Goal: Task Accomplishment & Management: Use online tool/utility

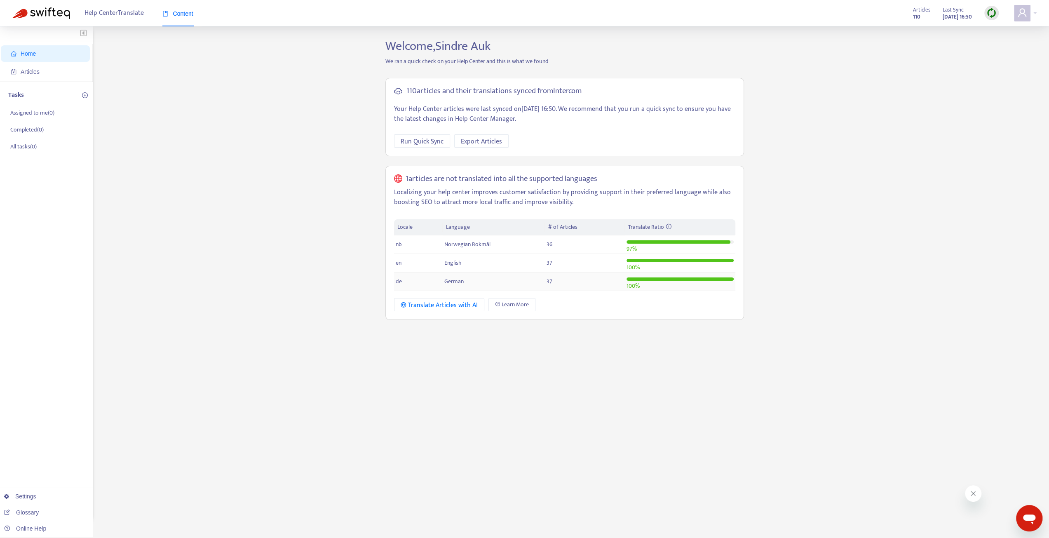
click at [452, 279] on span "German" at bounding box center [453, 281] width 19 height 9
click at [38, 83] on div "Tasks Assigned to me ( 0 ) Completed ( 0 ) All tasks ( 0 )" at bounding box center [46, 122] width 93 height 80
click at [38, 78] on span "Articles" at bounding box center [47, 71] width 73 height 16
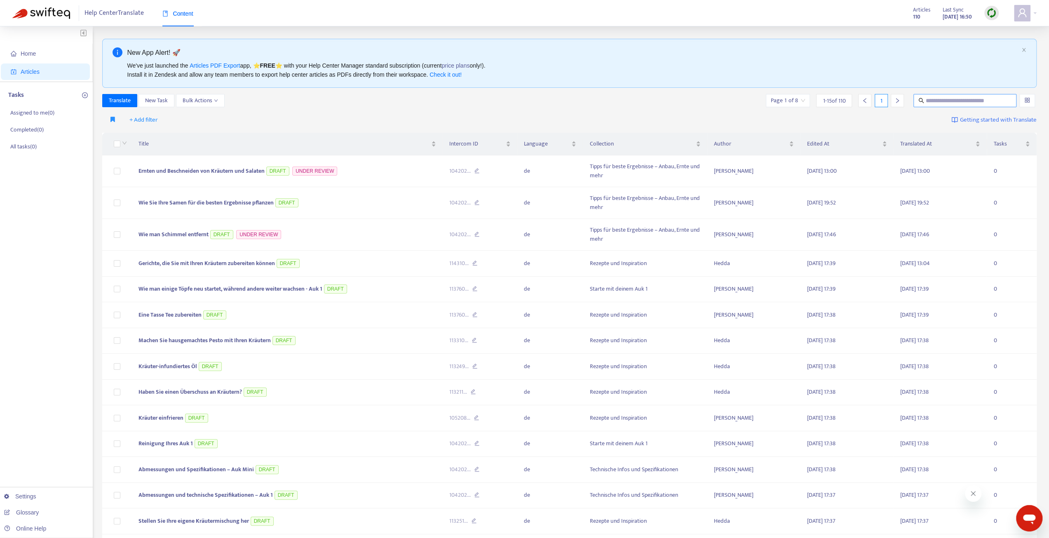
click at [978, 104] on input "text" at bounding box center [965, 100] width 79 height 9
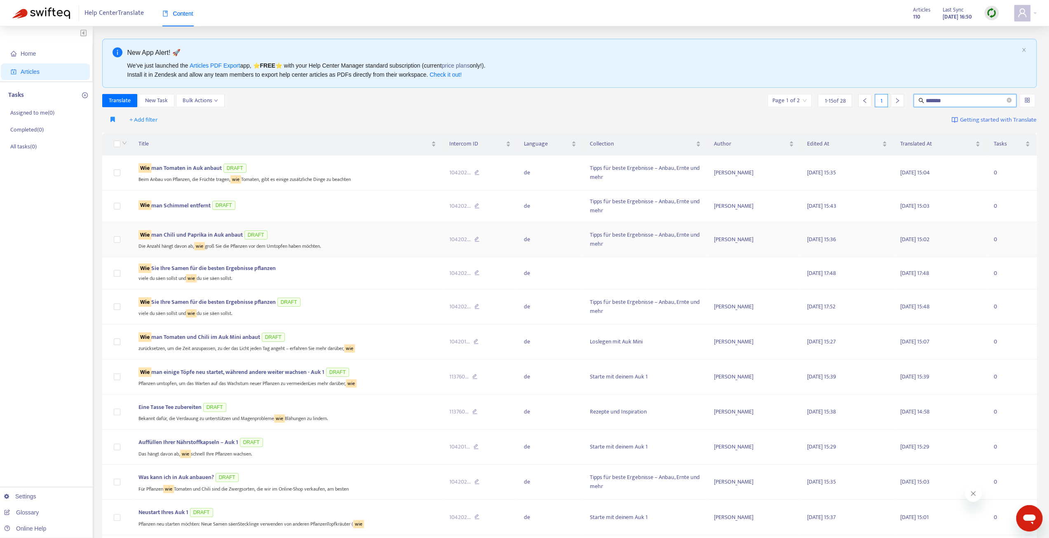
type input "*******"
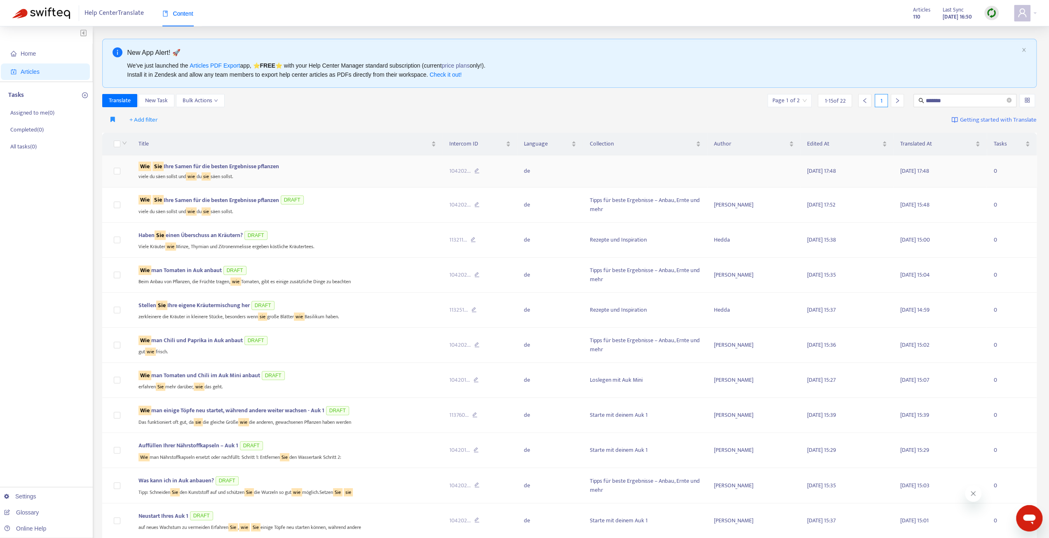
click at [196, 166] on span "Wie Sie Ihre Samen für die besten Ergebnisse pflanzen" at bounding box center [209, 166] width 141 height 9
click at [201, 165] on span "Wie Sie Ihre Samen für die besten Ergebnisse pflanzen" at bounding box center [209, 166] width 141 height 9
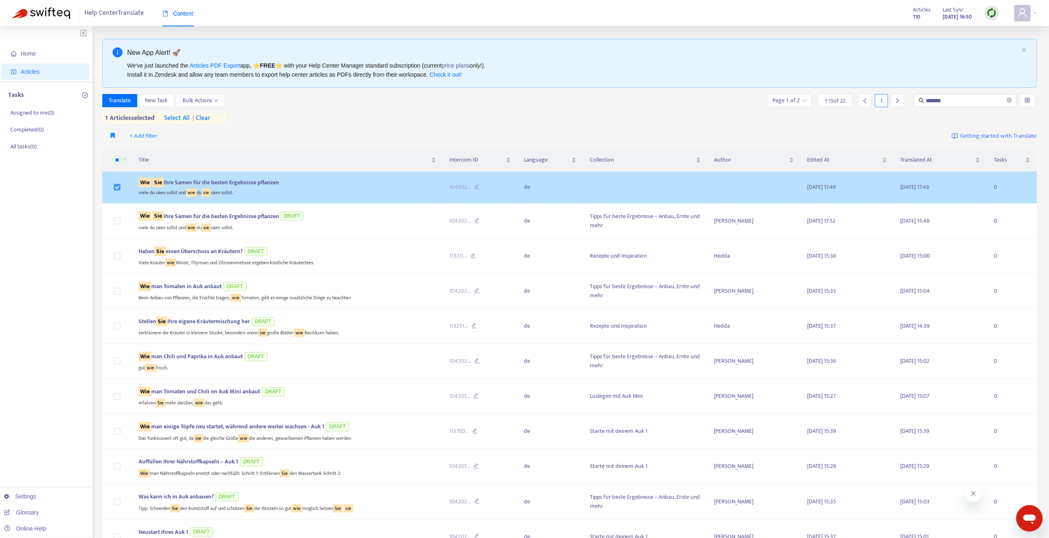
click at [117, 191] on label at bounding box center [117, 187] width 7 height 9
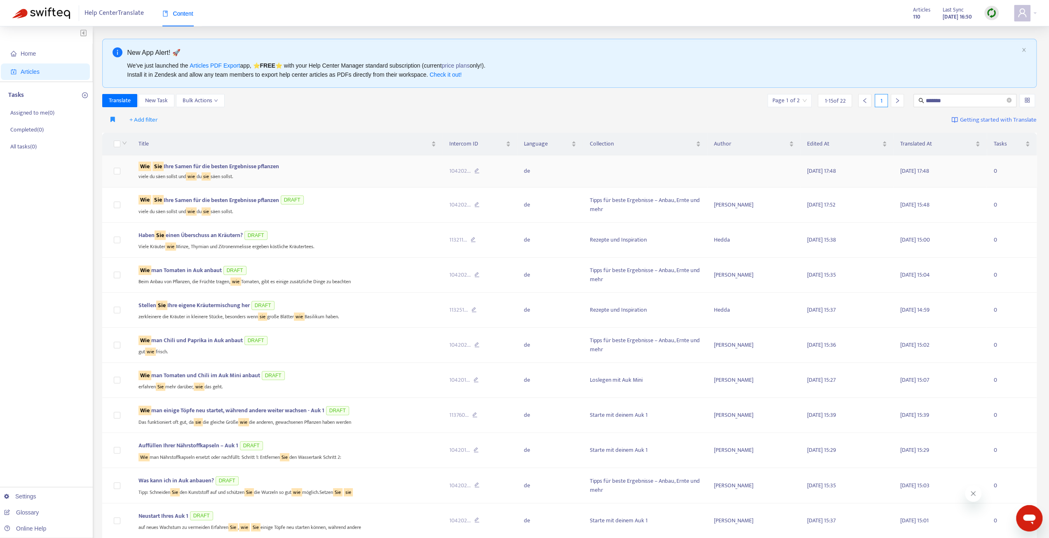
click at [191, 166] on span "Wie Sie Ihre Samen für die besten Ergebnisse pflanzen" at bounding box center [209, 166] width 141 height 9
click at [218, 201] on span "Wie Sie Ihre Samen für die besten Ergebnisse pflanzen" at bounding box center [209, 199] width 141 height 9
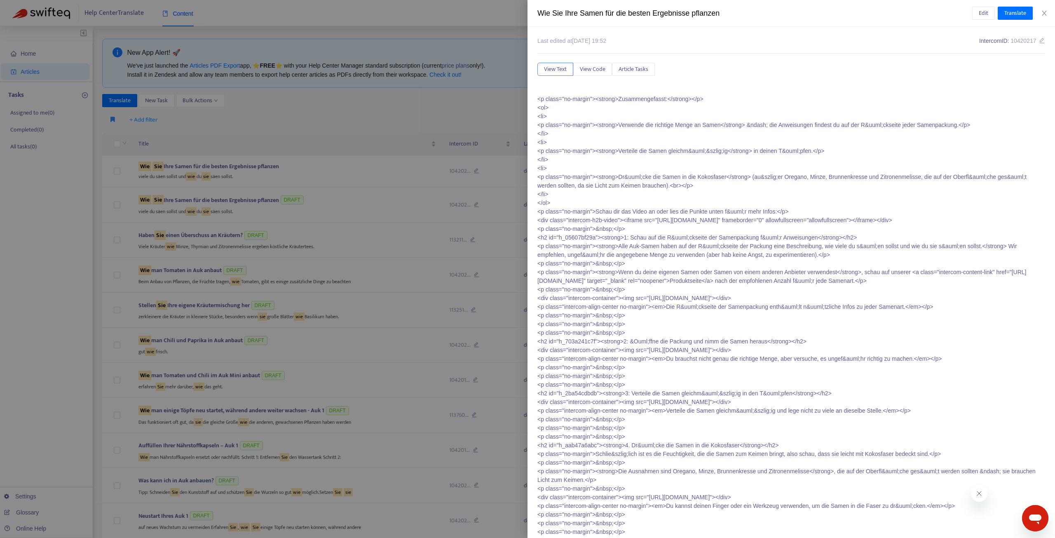
click at [277, 152] on div at bounding box center [527, 269] width 1055 height 538
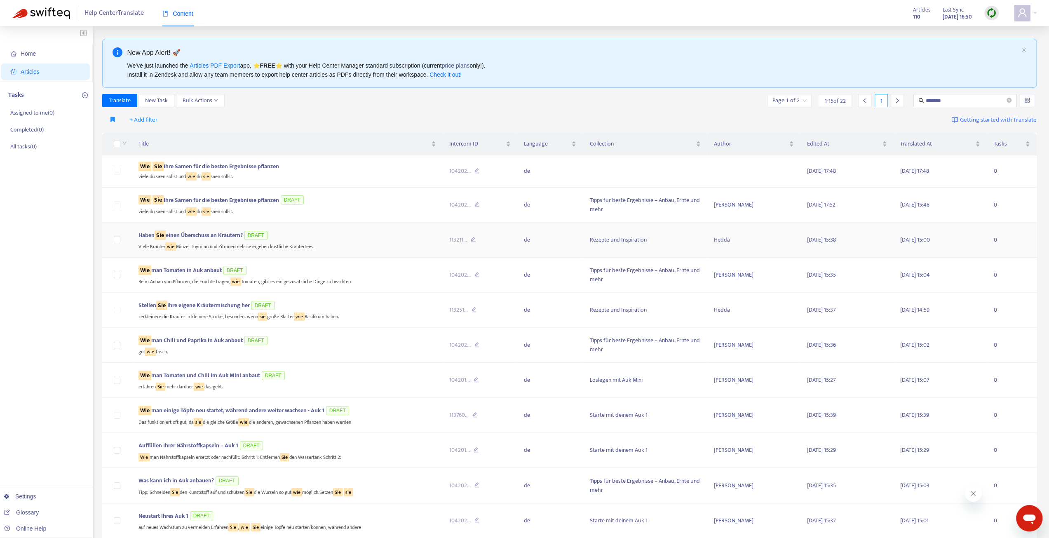
click at [193, 230] on span "Haben Sie einen Überschuss an Kräutern?" at bounding box center [191, 234] width 104 height 9
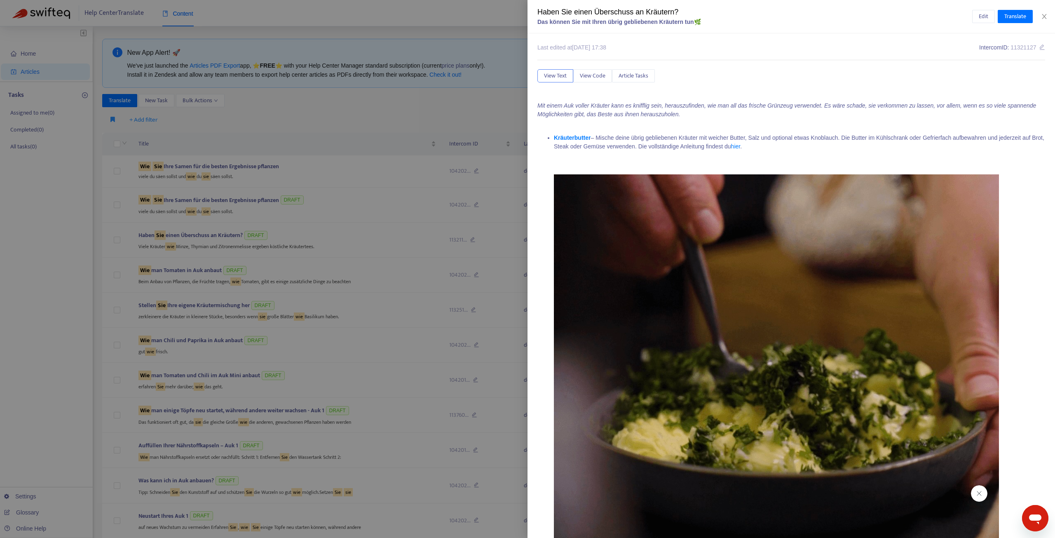
click at [255, 180] on div at bounding box center [527, 269] width 1055 height 538
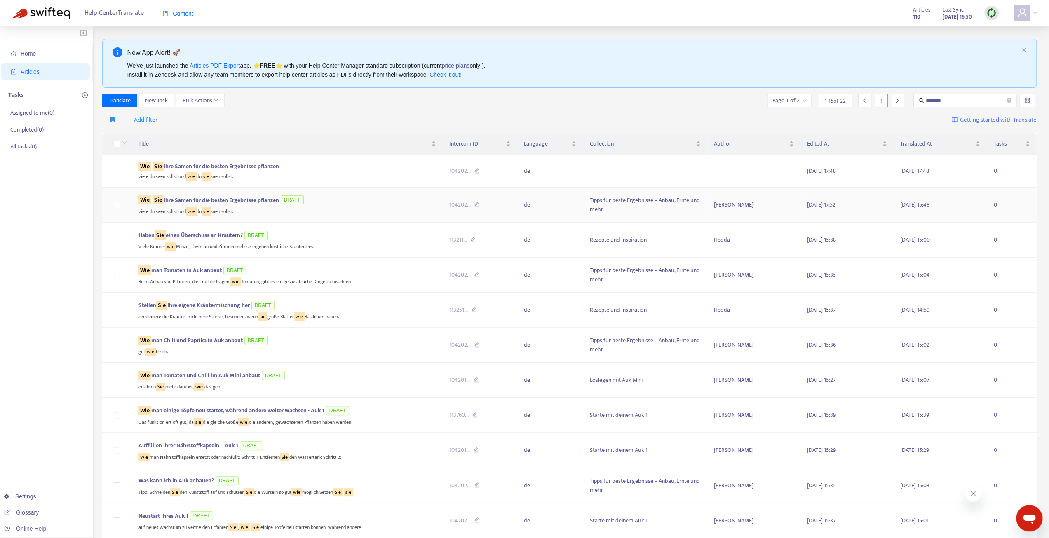
click at [221, 200] on span "Wie Sie Ihre Samen für die besten Ergebnisse pflanzen" at bounding box center [209, 199] width 141 height 9
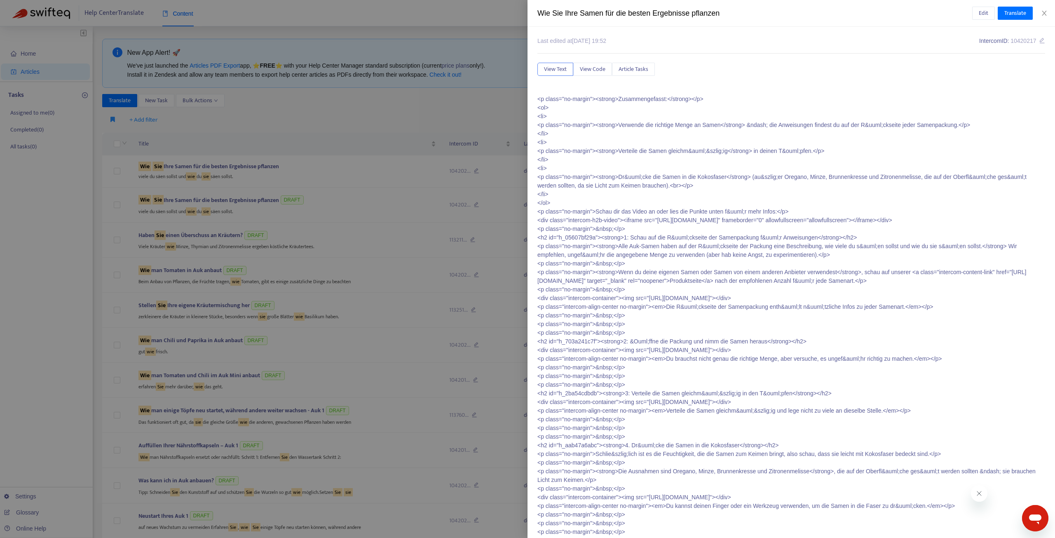
click at [277, 150] on div at bounding box center [527, 269] width 1055 height 538
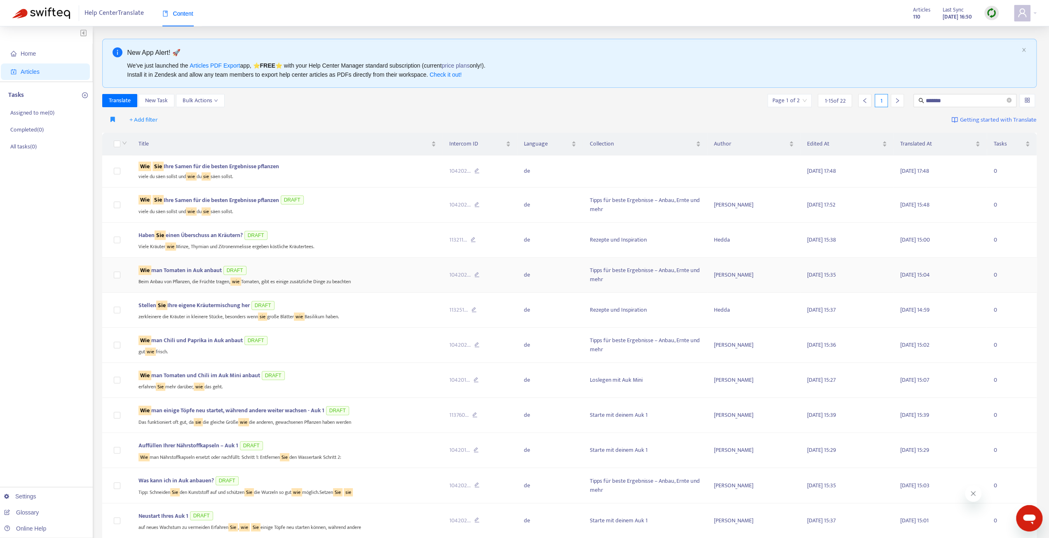
click at [194, 266] on span "Wie man Tomaten in Auk anbaut" at bounding box center [180, 269] width 83 height 9
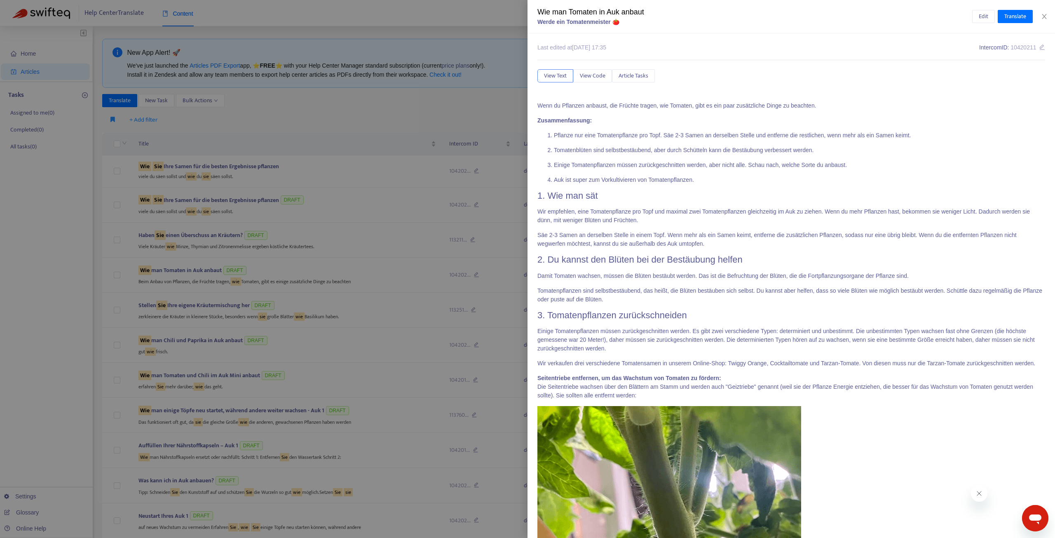
click at [286, 151] on div at bounding box center [527, 269] width 1055 height 538
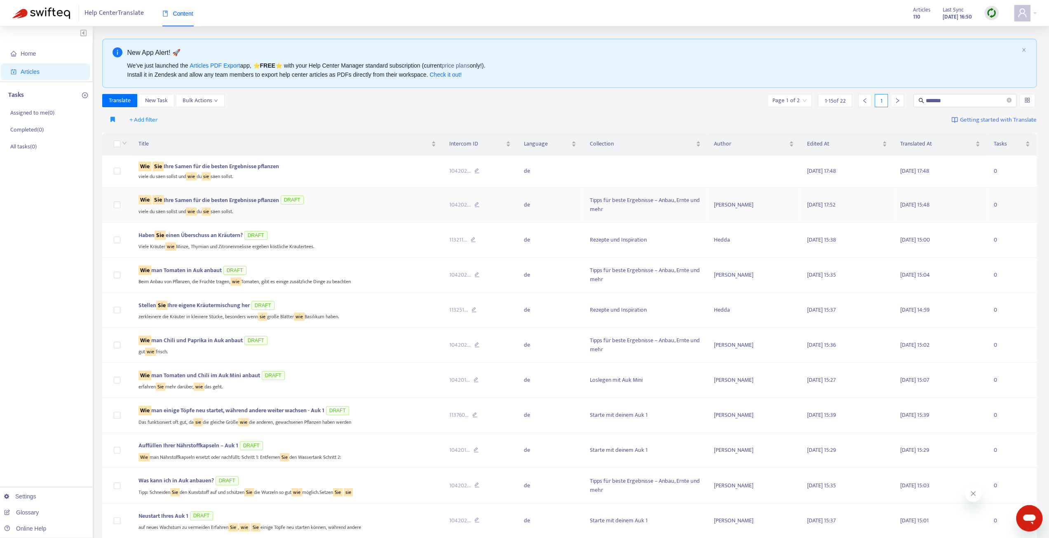
click at [207, 200] on span "Wie Sie Ihre Samen für die besten Ergebnisse pflanzen" at bounding box center [209, 199] width 141 height 9
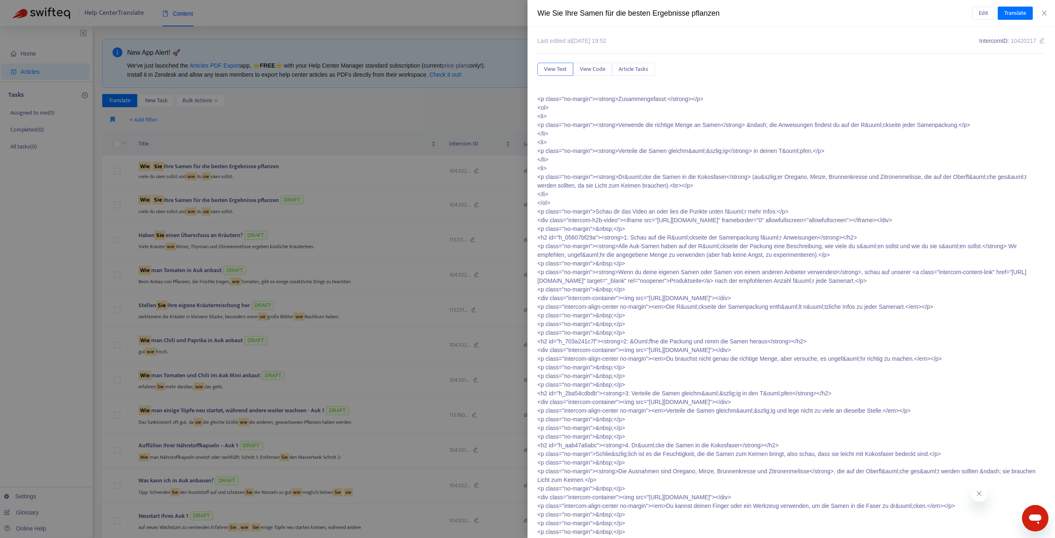
click at [353, 161] on div at bounding box center [527, 269] width 1055 height 538
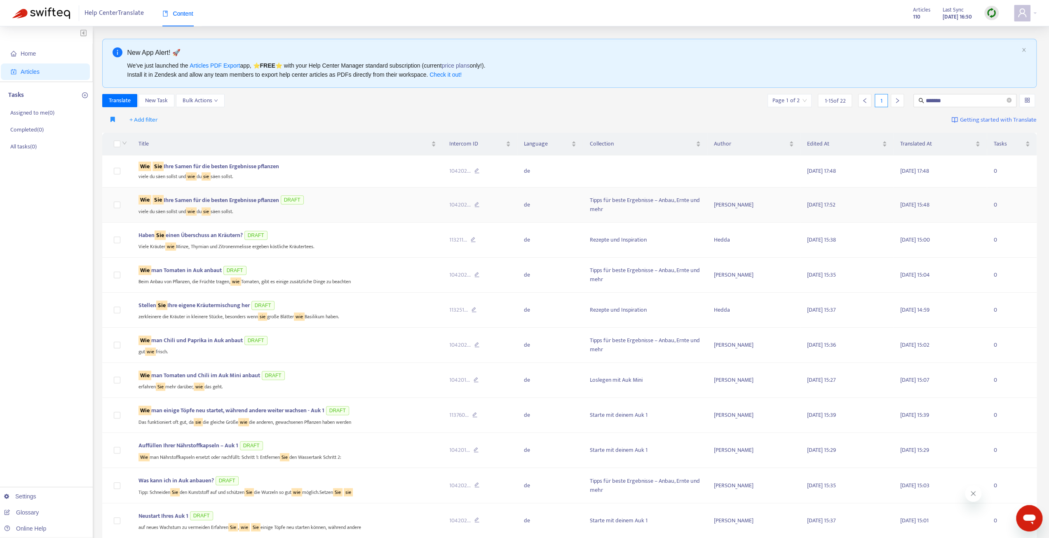
click at [231, 194] on div "Wie Sie Ihre Samen für die besten Ergebnisse pflanzen DRAFT" at bounding box center [288, 200] width 298 height 12
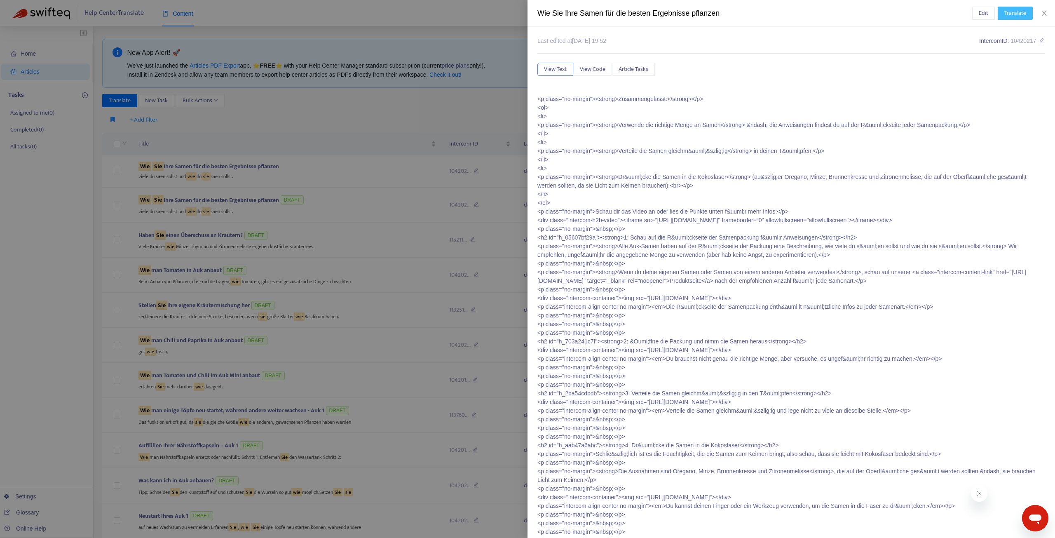
click at [1011, 12] on span "Translate" at bounding box center [1016, 13] width 22 height 9
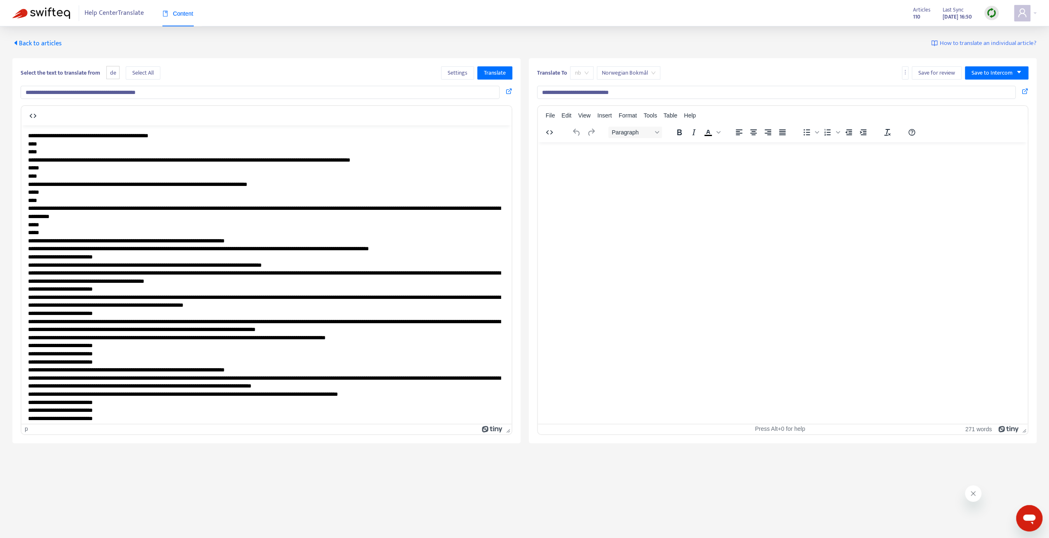
click at [580, 72] on span "nb" at bounding box center [582, 73] width 14 height 12
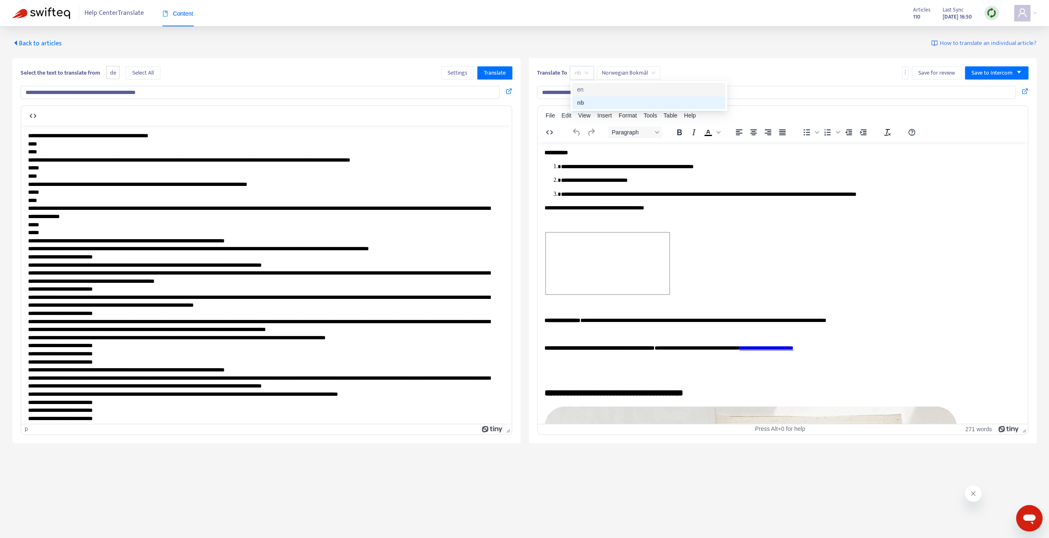
click at [589, 87] on div "en" at bounding box center [648, 89] width 143 height 9
type input "**********"
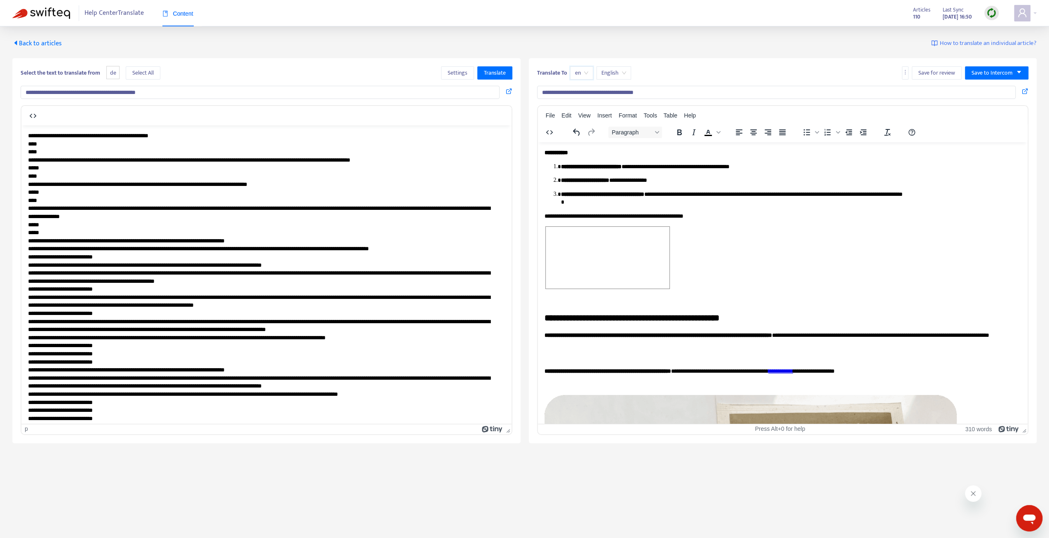
click at [111, 73] on span "de" at bounding box center [112, 73] width 13 height 14
click at [55, 45] on span "Back to articles" at bounding box center [36, 43] width 49 height 11
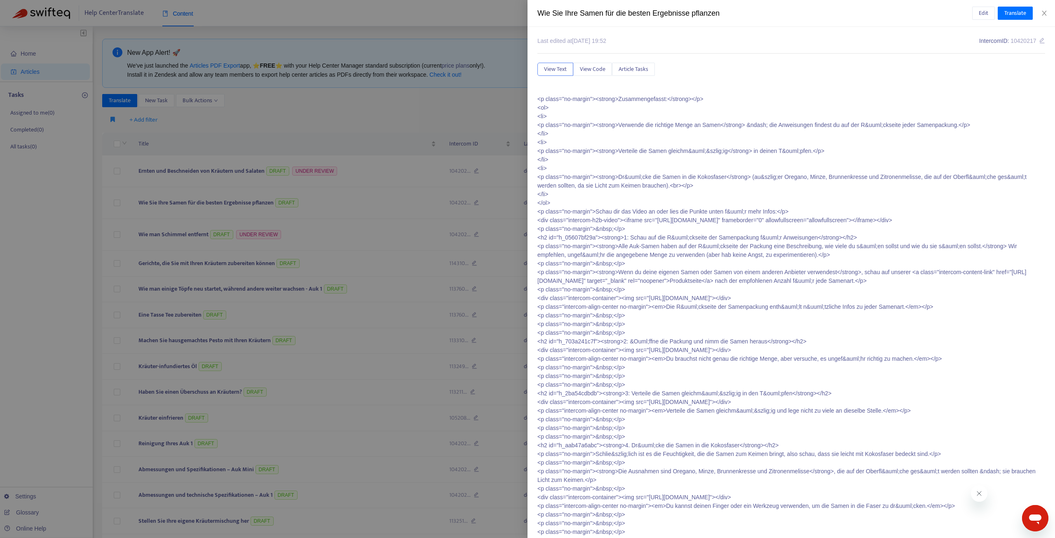
type input "*******"
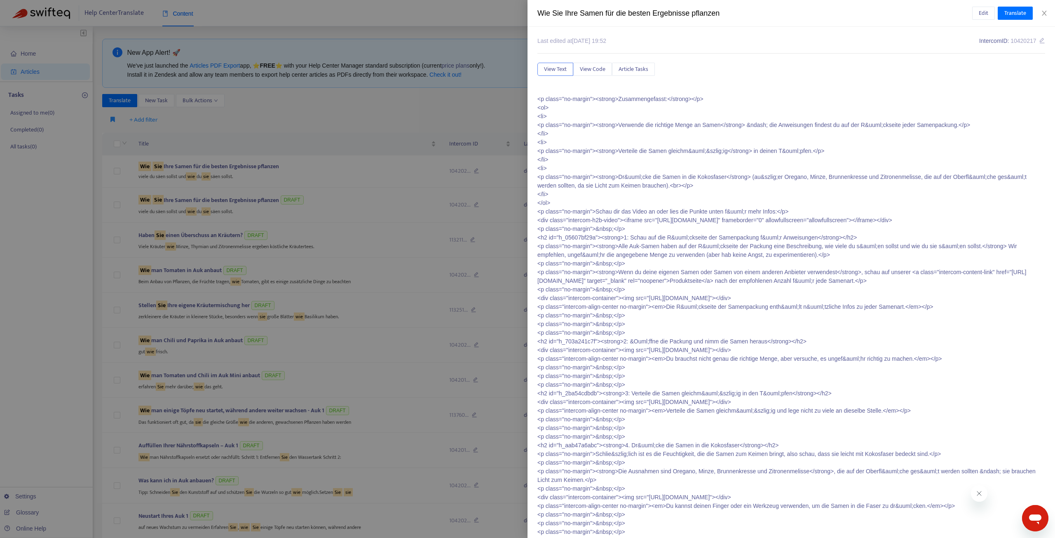
click at [308, 114] on div at bounding box center [527, 269] width 1055 height 538
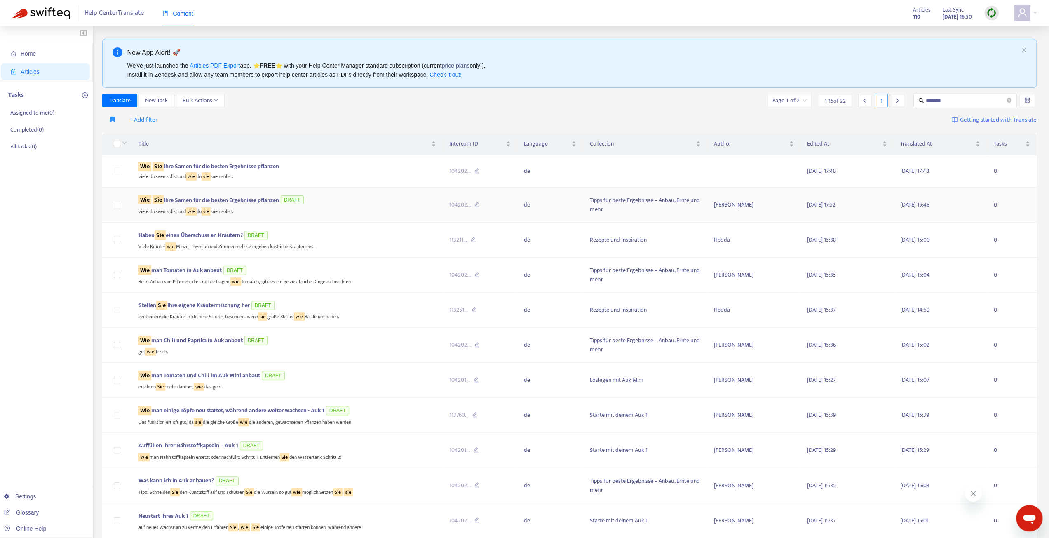
click at [222, 197] on span "Wie Sie Ihre Samen für die besten Ergebnisse pflanzen" at bounding box center [209, 199] width 141 height 9
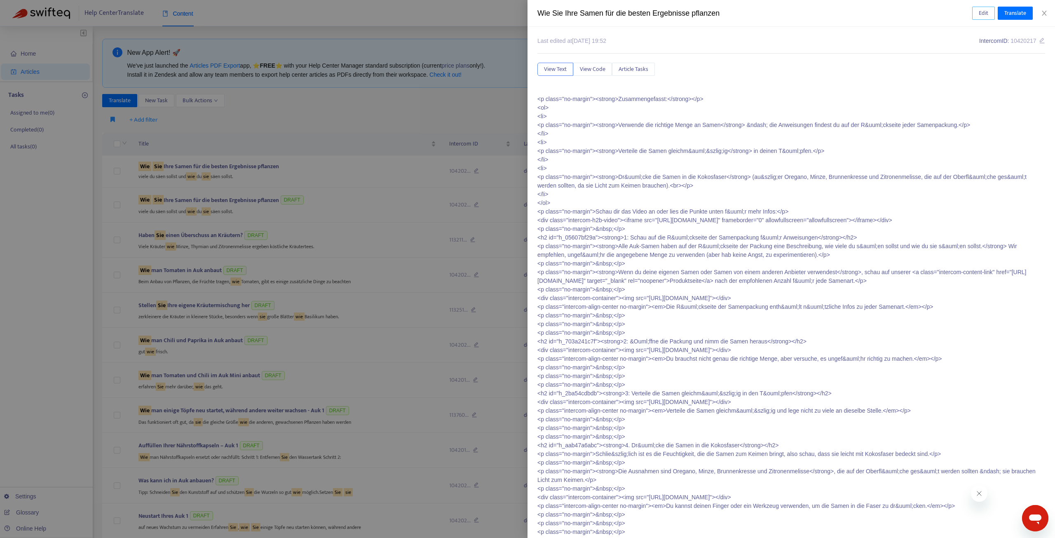
click at [990, 16] on button "Edit" at bounding box center [983, 13] width 23 height 13
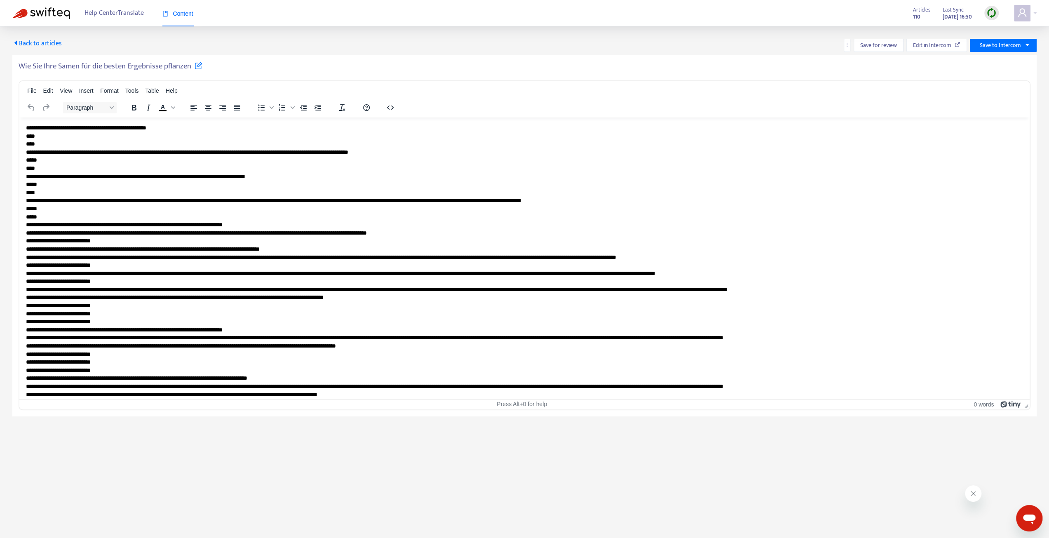
click at [35, 42] on span "Back to articles" at bounding box center [36, 43] width 49 height 11
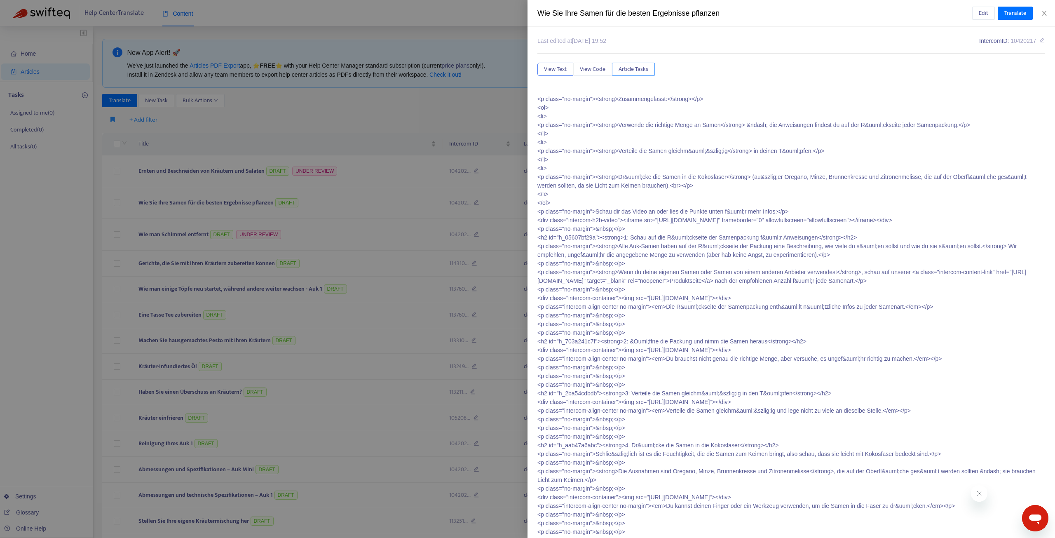
click at [633, 68] on span "Article Tasks" at bounding box center [634, 69] width 30 height 9
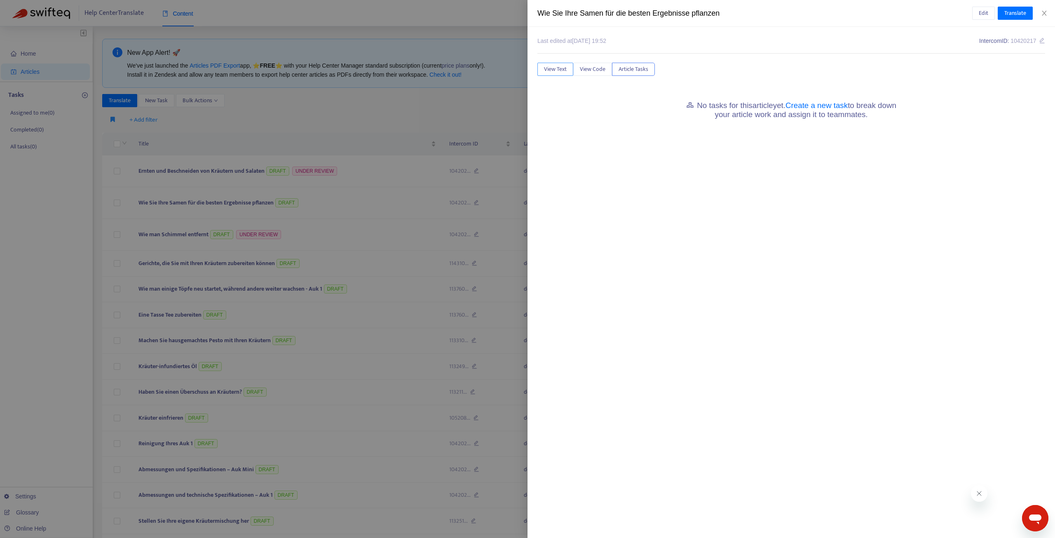
click at [538, 70] on button "View Text" at bounding box center [556, 69] width 36 height 13
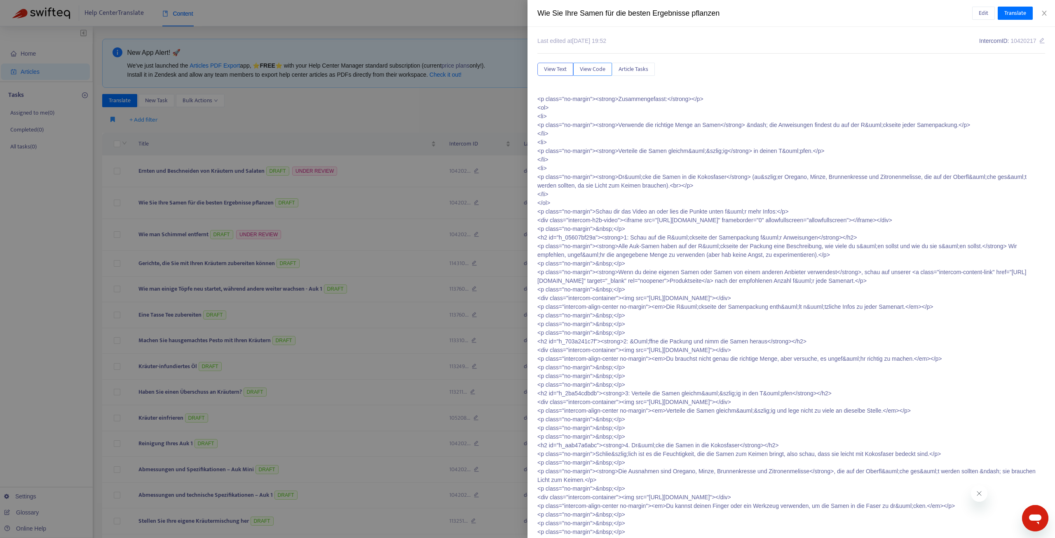
click at [583, 70] on span "View Code" at bounding box center [593, 69] width 26 height 9
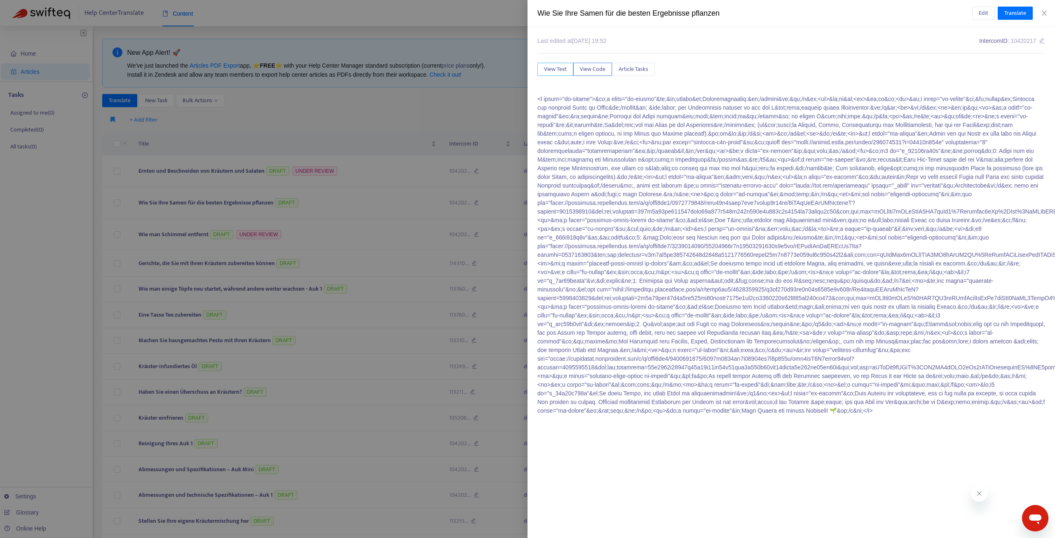
drag, startPoint x: 551, startPoint y: 68, endPoint x: 669, endPoint y: 61, distance: 118.6
click at [552, 69] on span "View Text" at bounding box center [555, 69] width 23 height 9
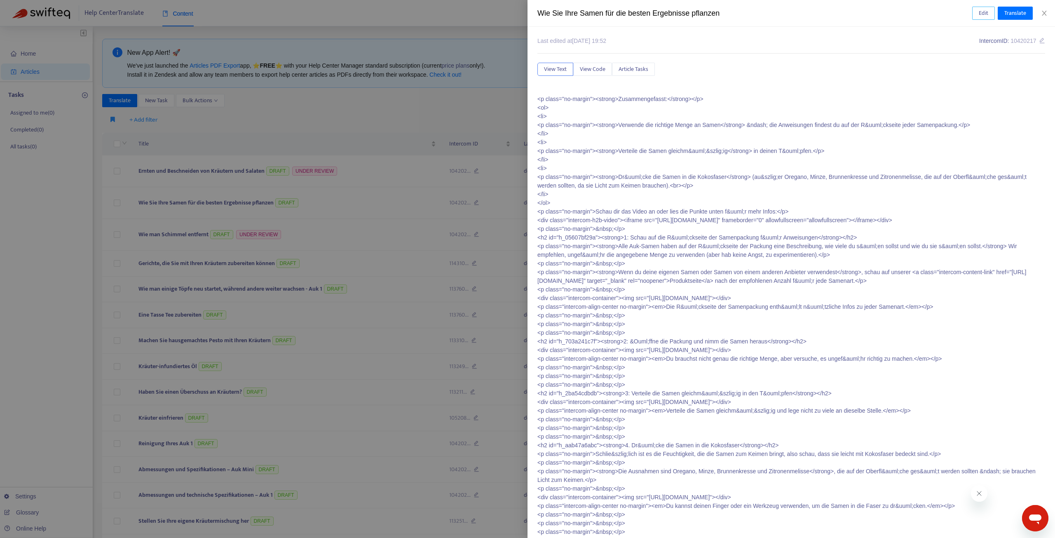
click at [979, 13] on span "Edit" at bounding box center [983, 13] width 9 height 9
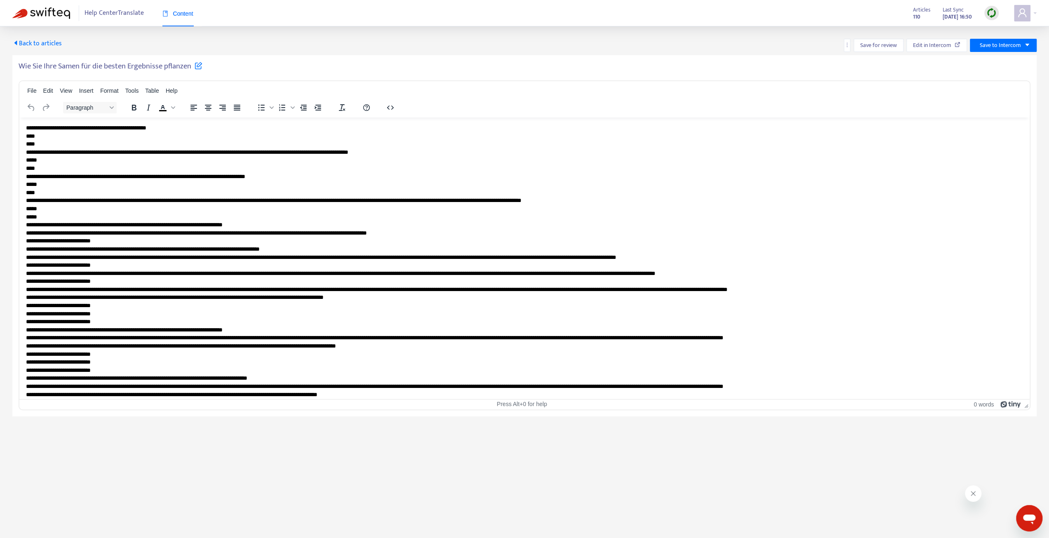
click at [34, 41] on span "Back to articles" at bounding box center [36, 43] width 49 height 11
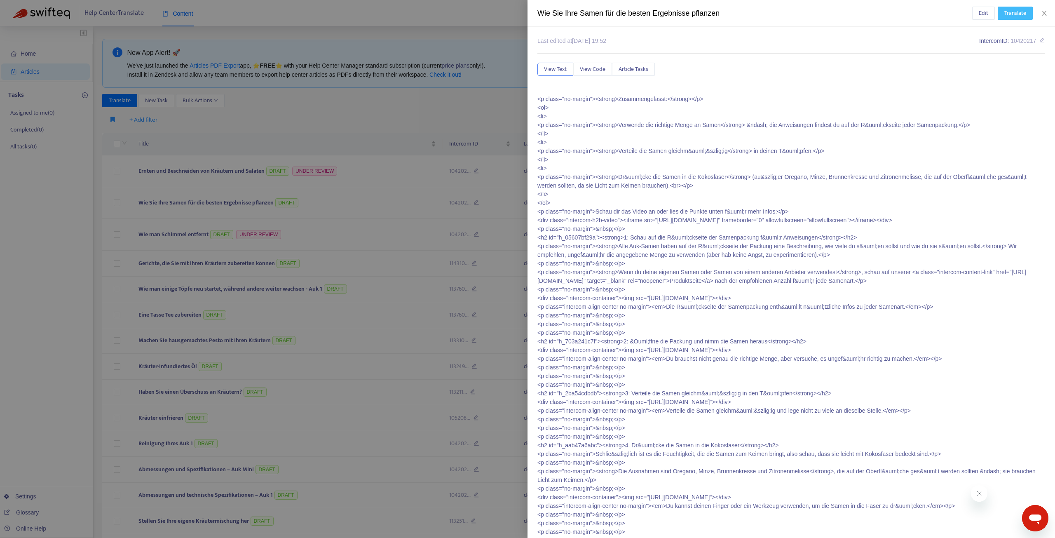
click at [1010, 16] on span "Translate" at bounding box center [1016, 13] width 22 height 9
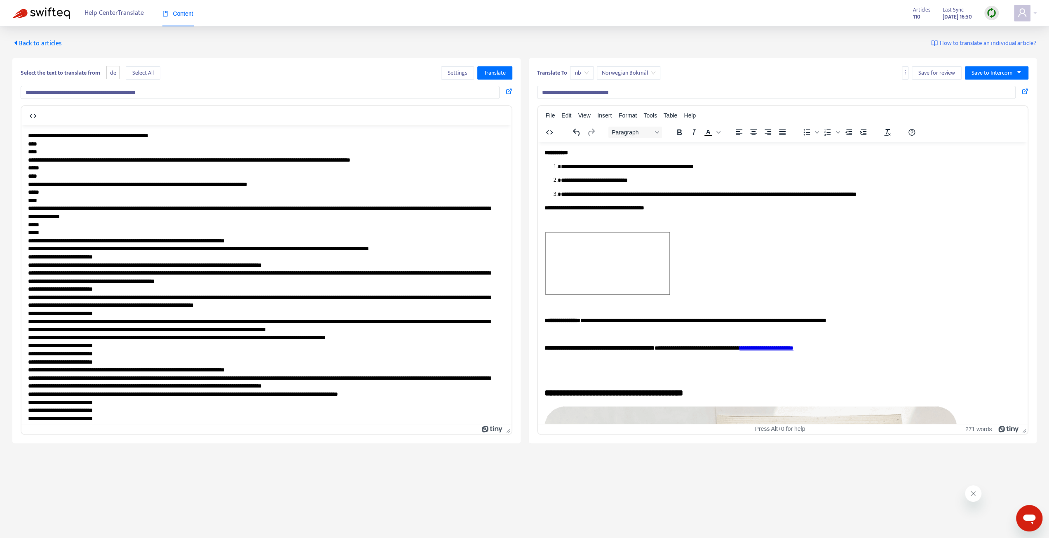
click at [629, 76] on span "Norwegian Bokmål" at bounding box center [629, 73] width 54 height 12
click at [618, 87] on div "English" at bounding box center [675, 89] width 143 height 9
click at [592, 75] on div "nb" at bounding box center [581, 72] width 23 height 13
click at [590, 75] on div "nb" at bounding box center [581, 72] width 23 height 13
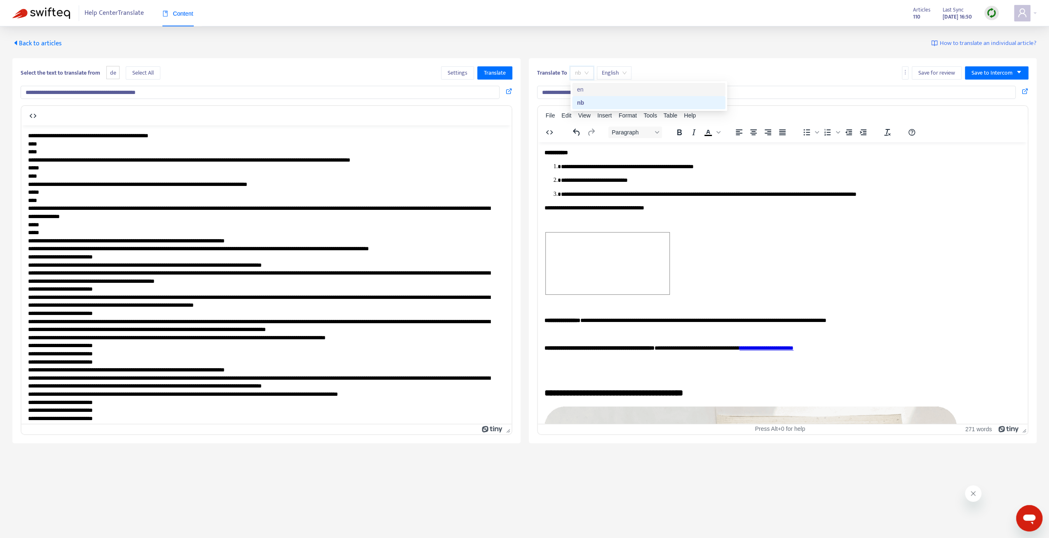
click at [583, 90] on div "en" at bounding box center [648, 89] width 143 height 9
type input "**********"
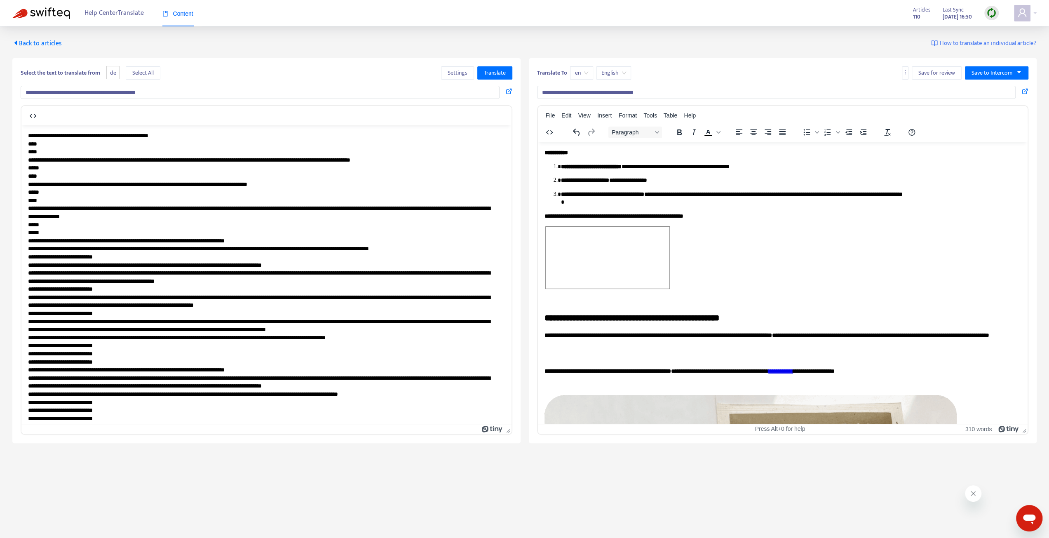
click at [603, 94] on input "**********" at bounding box center [776, 92] width 479 height 13
click at [49, 42] on span "Back to articles" at bounding box center [36, 43] width 49 height 11
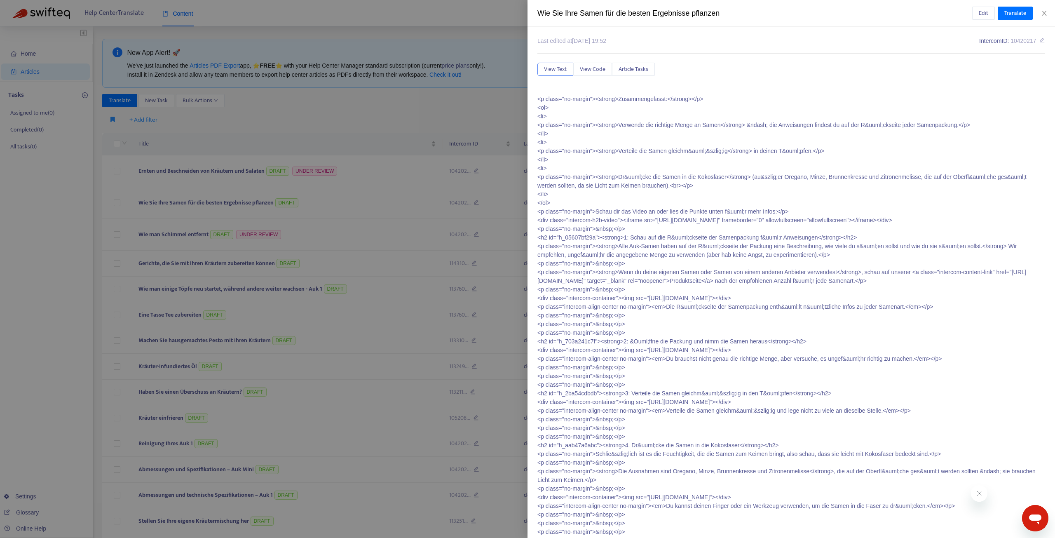
click at [420, 104] on div at bounding box center [527, 269] width 1055 height 538
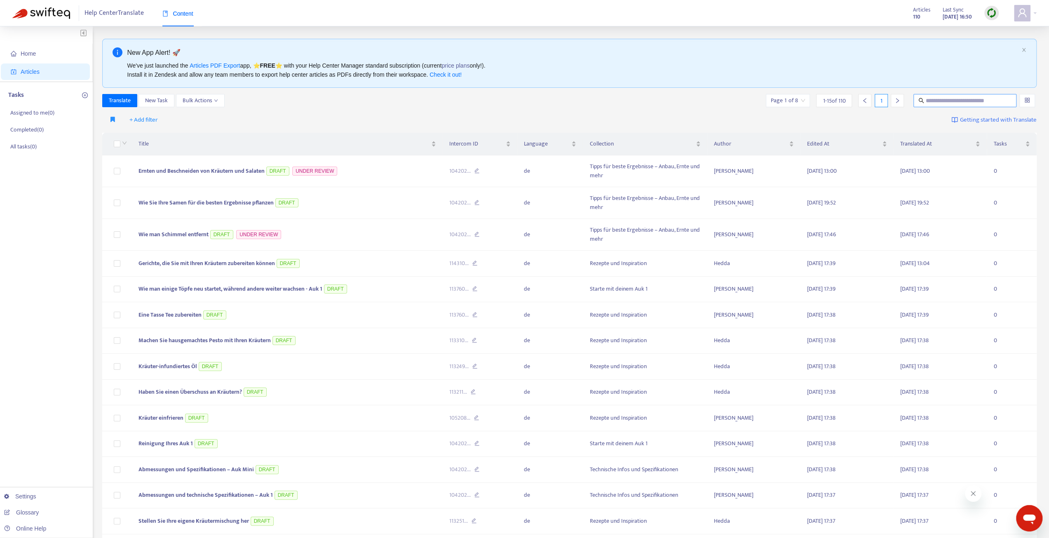
click at [954, 100] on input "text" at bounding box center [965, 100] width 79 height 9
paste input "**********"
type input "**********"
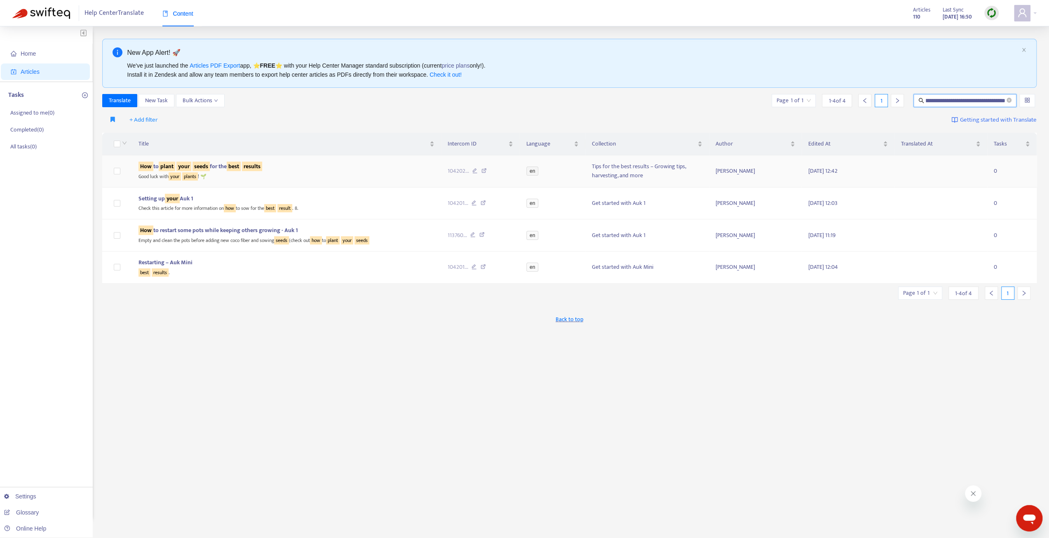
scroll to position [0, 0]
click at [190, 164] on sqkw "your" at bounding box center [183, 166] width 15 height 9
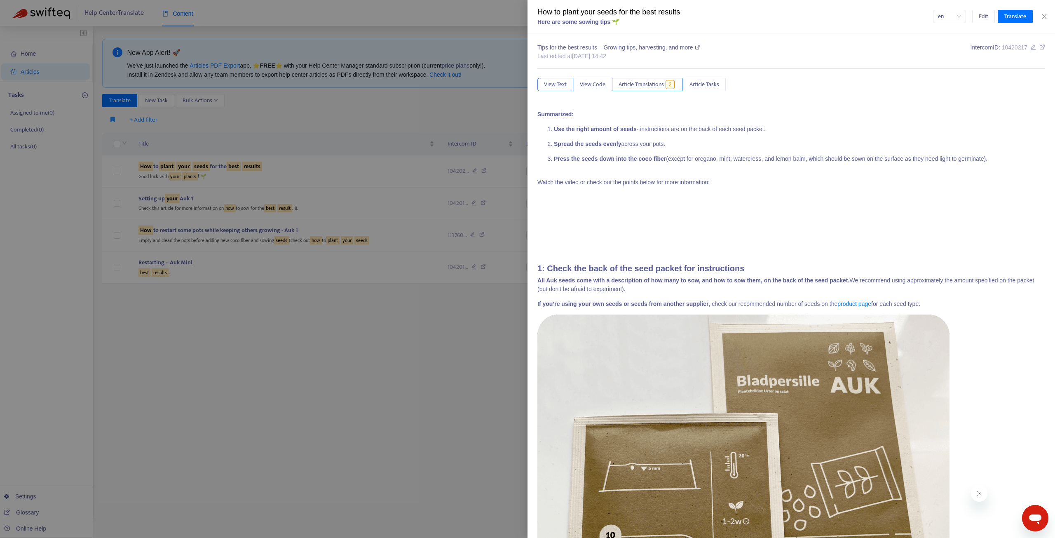
click at [661, 82] on span "Article Translations" at bounding box center [641, 84] width 45 height 9
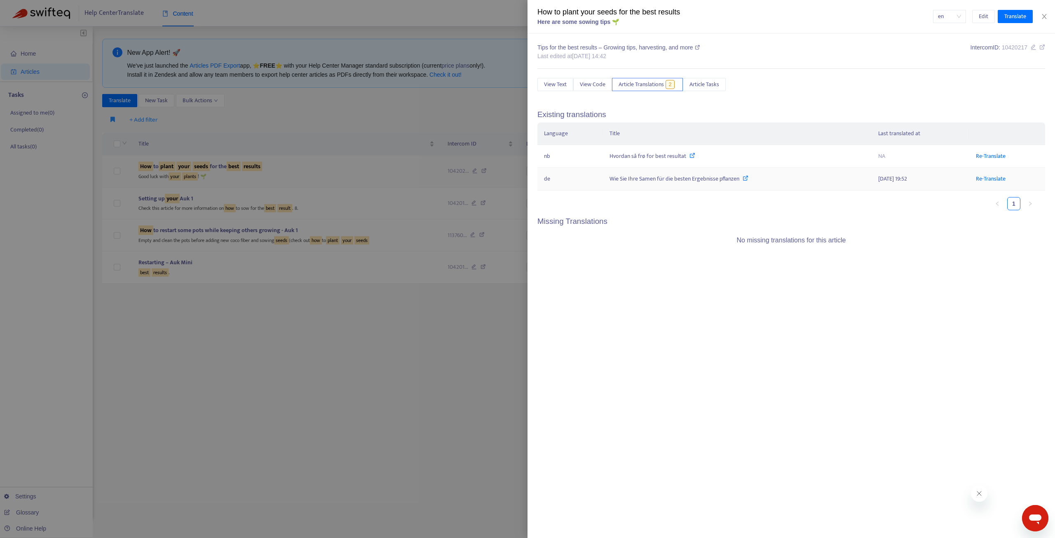
click at [394, 164] on div at bounding box center [527, 269] width 1055 height 538
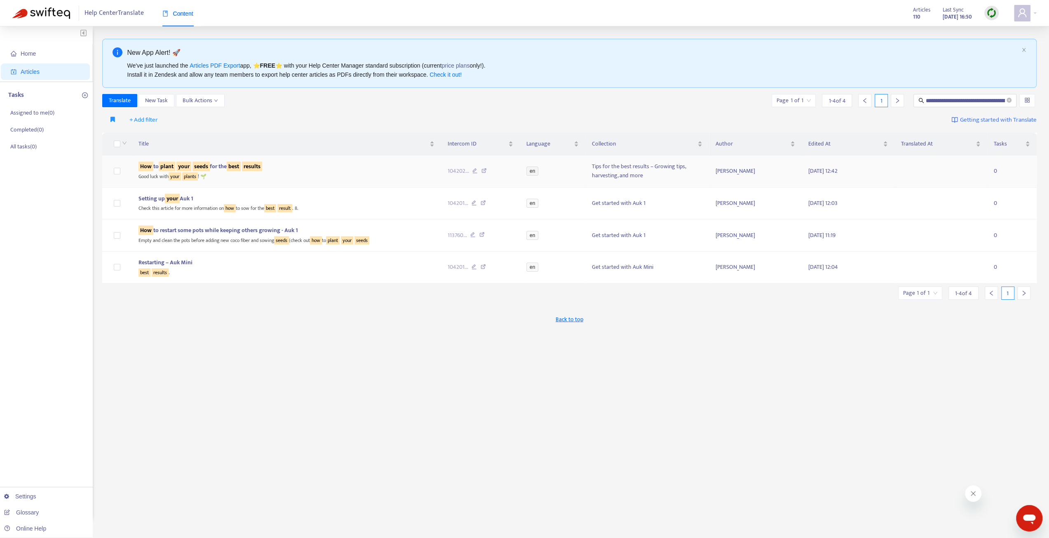
click at [174, 169] on sqkw "plant" at bounding box center [167, 166] width 16 height 9
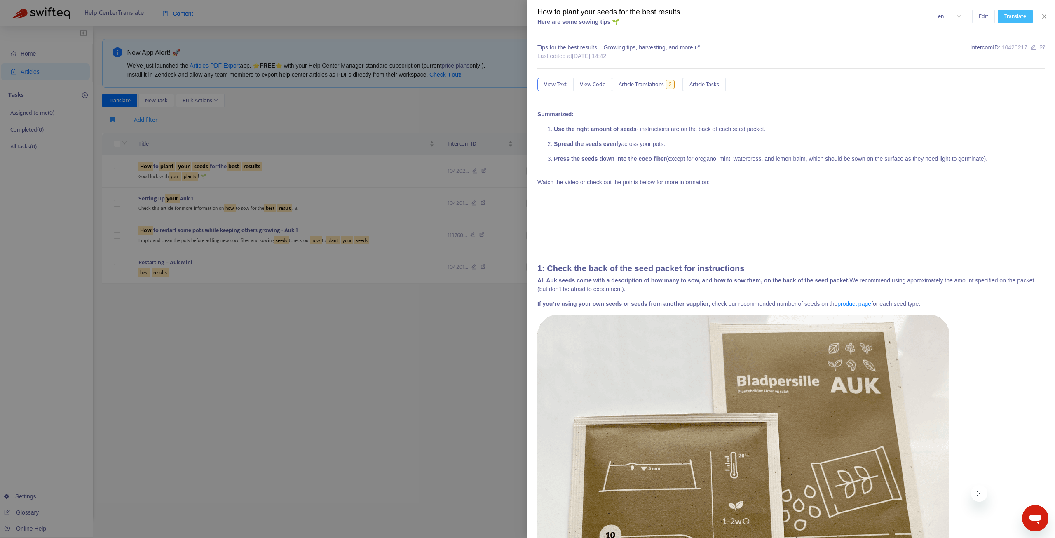
click at [1018, 14] on span "Translate" at bounding box center [1016, 16] width 22 height 9
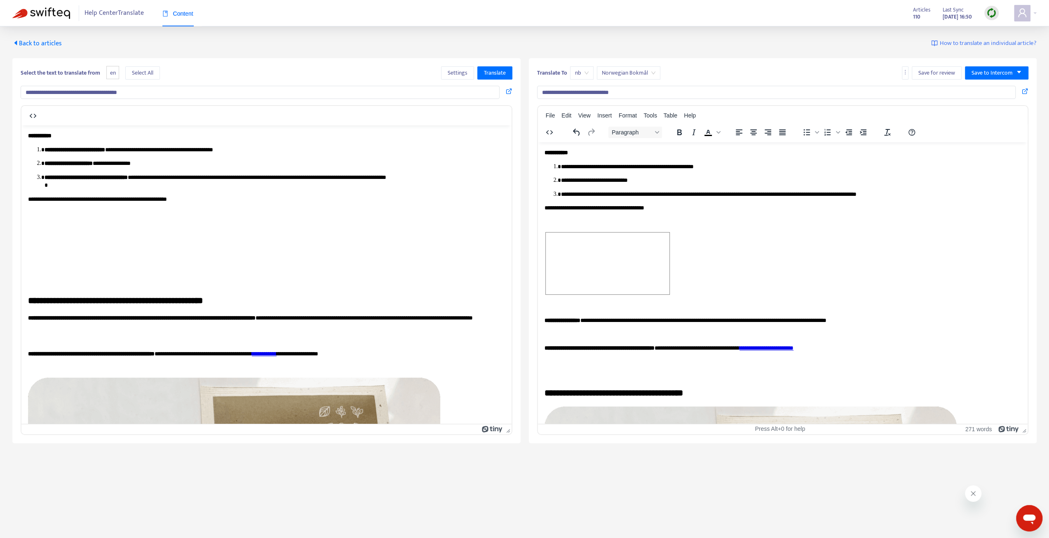
click at [577, 75] on span "nb" at bounding box center [582, 73] width 14 height 12
click at [587, 88] on div "de" at bounding box center [648, 89] width 143 height 9
type input "**********"
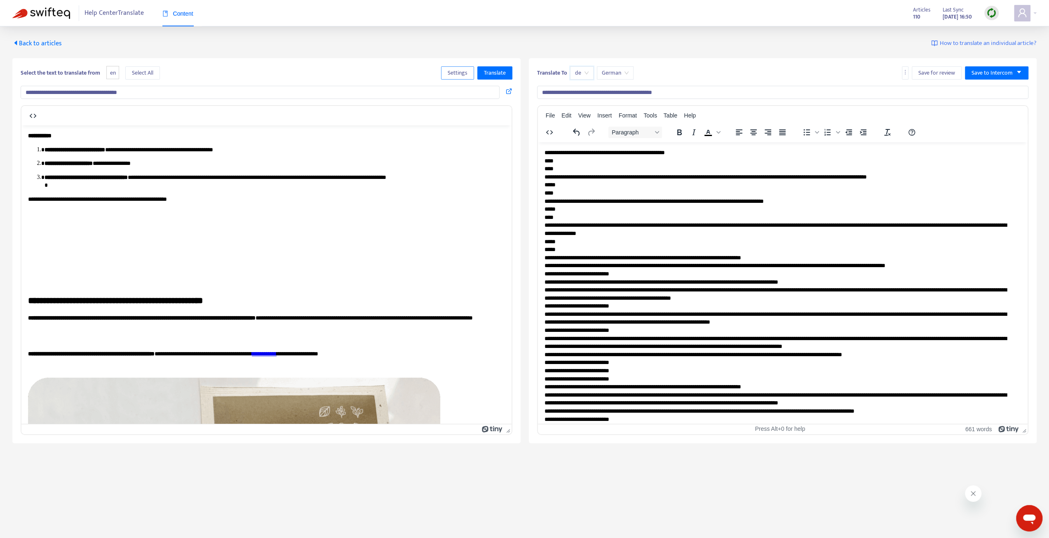
click at [459, 72] on span "Settings" at bounding box center [458, 72] width 20 height 9
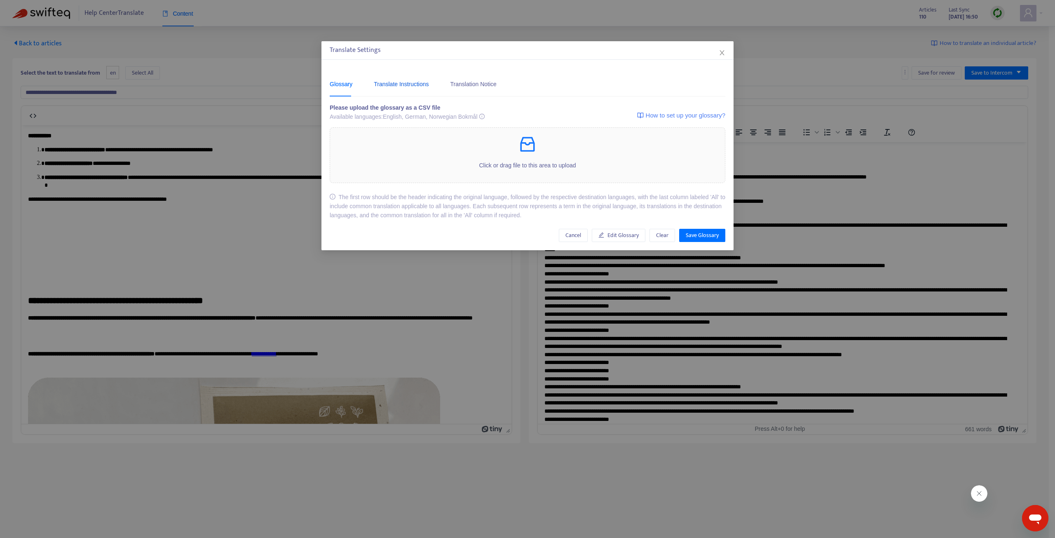
click at [404, 88] on div "Translate Instructions" at bounding box center [401, 84] width 55 height 9
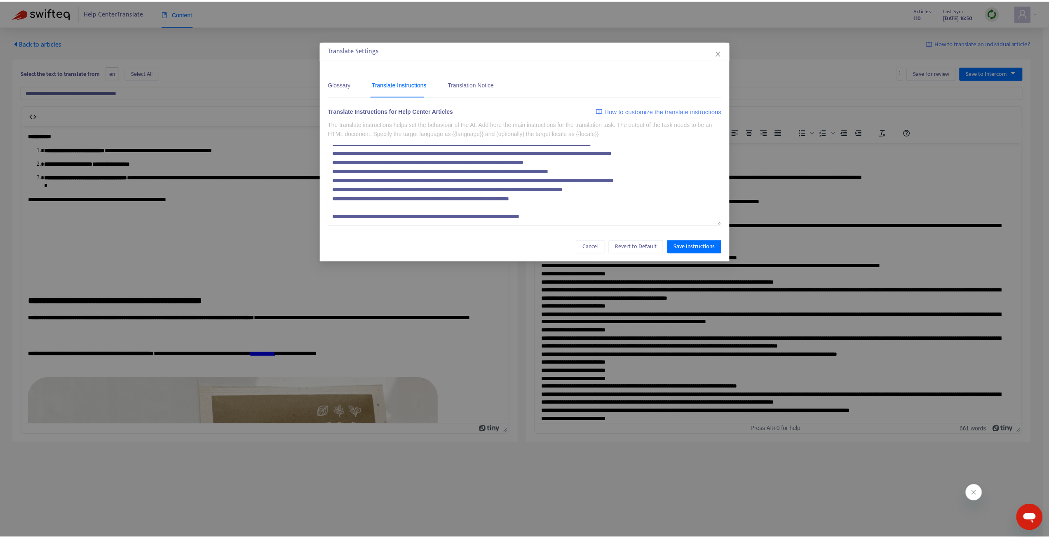
scroll to position [807, 0]
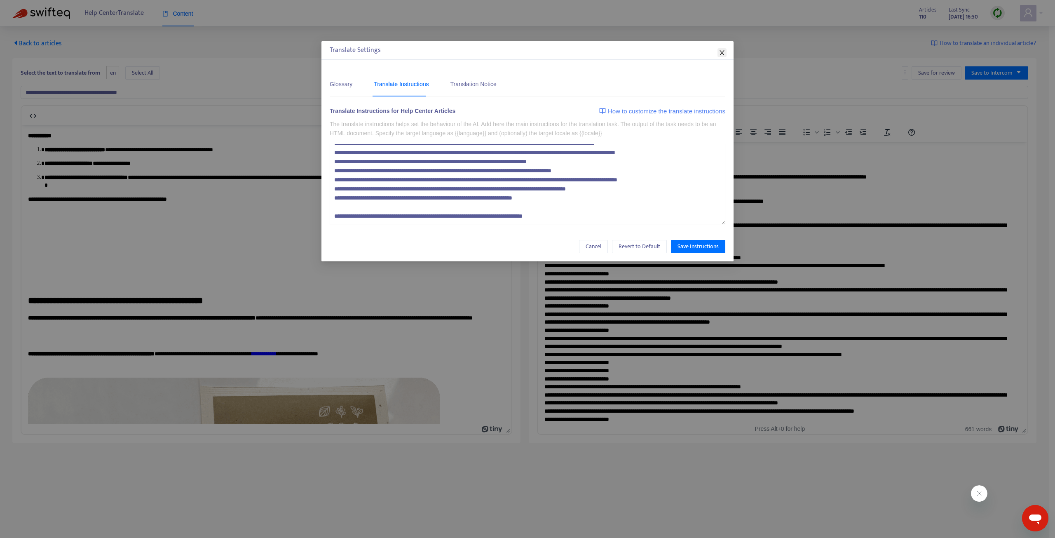
click at [724, 53] on icon "close" at bounding box center [722, 52] width 7 height 7
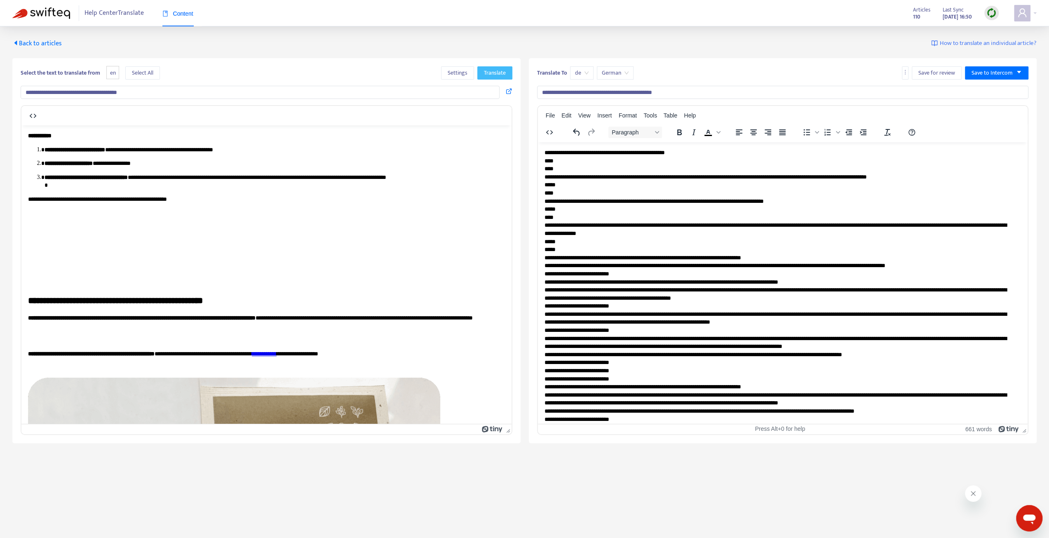
click at [497, 76] on span "Translate" at bounding box center [495, 72] width 22 height 9
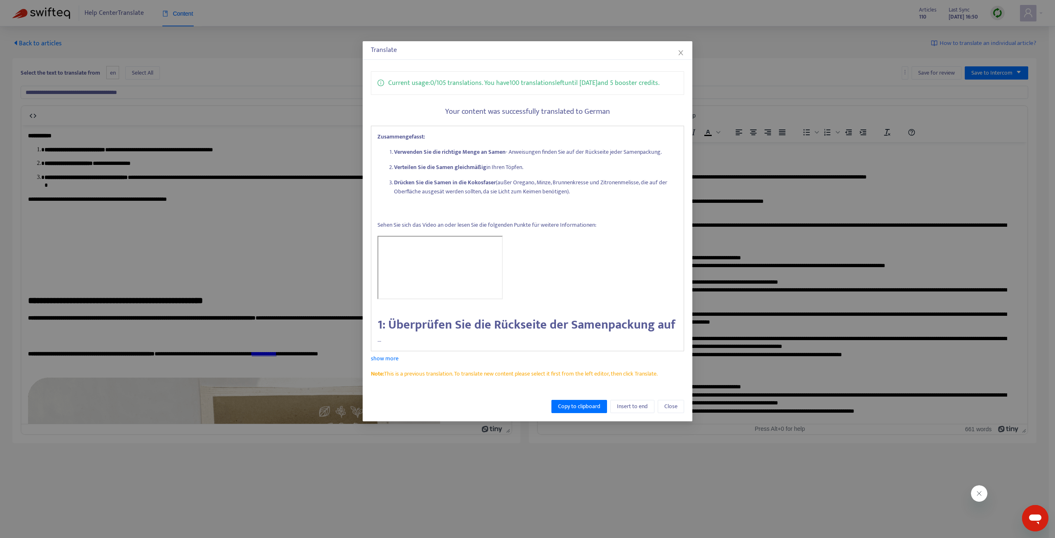
drag, startPoint x: 680, startPoint y: 54, endPoint x: 674, endPoint y: 55, distance: 6.7
click at [680, 54] on icon "close" at bounding box center [681, 52] width 5 height 5
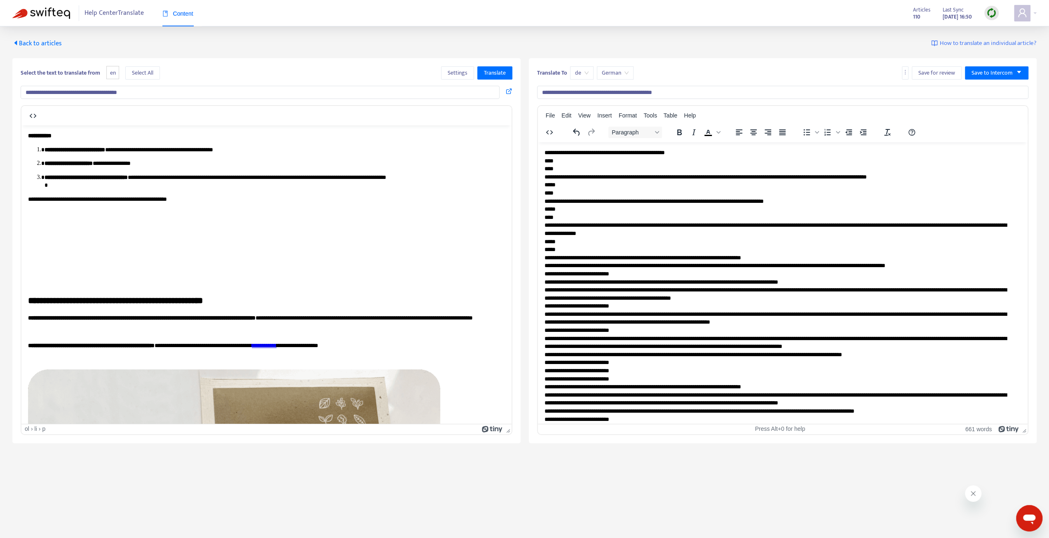
click at [261, 180] on p "**********" at bounding box center [275, 181] width 460 height 16
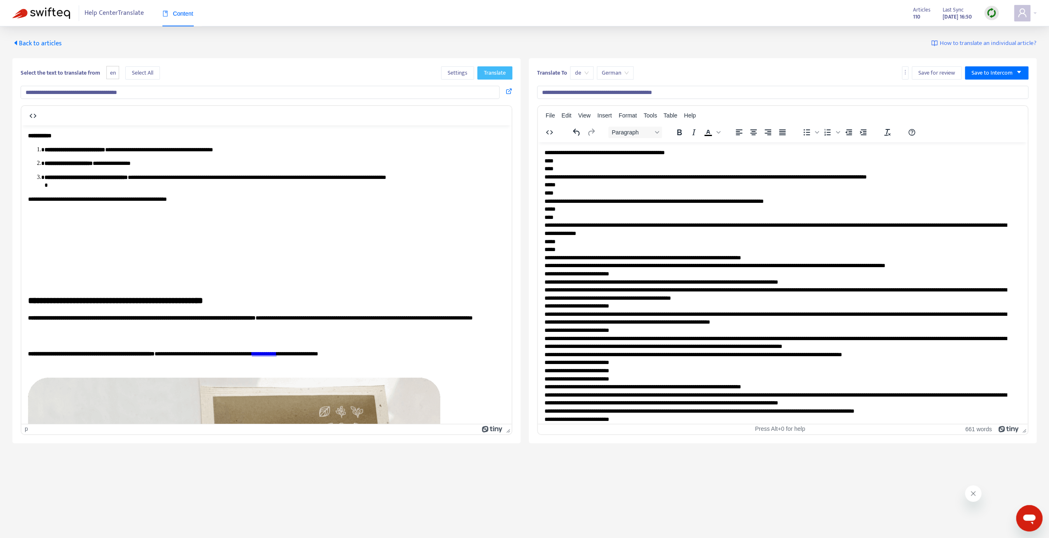
click at [497, 71] on span "Translate" at bounding box center [495, 72] width 22 height 9
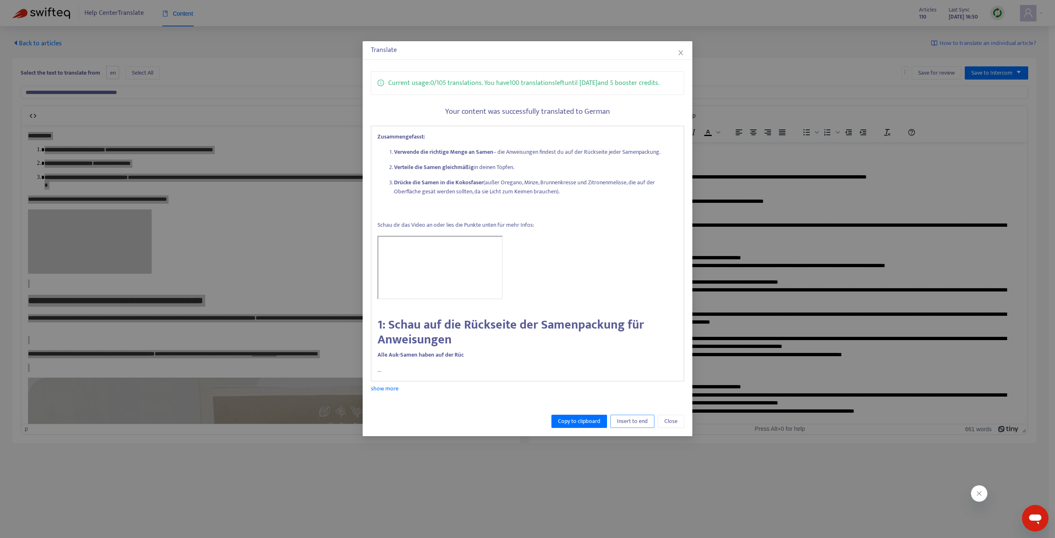
click at [630, 421] on span "Insert to end" at bounding box center [632, 421] width 31 height 9
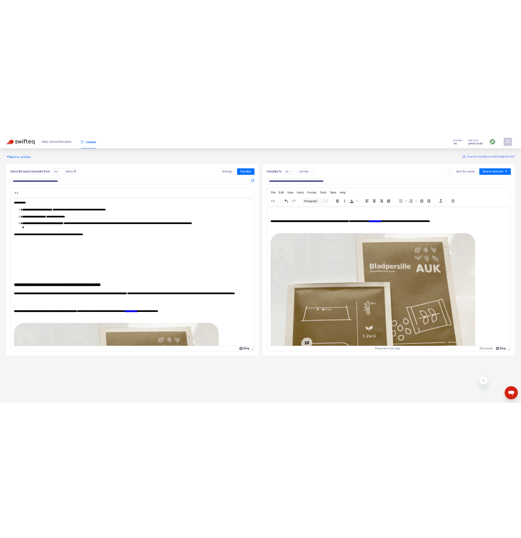
scroll to position [0, 0]
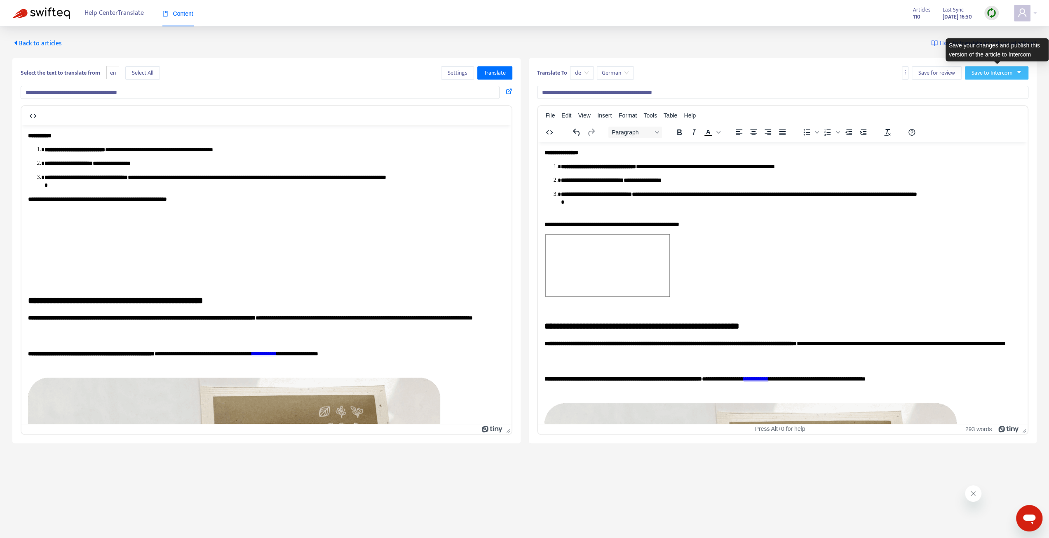
click at [1018, 74] on icon "caret-down" at bounding box center [1019, 72] width 6 height 6
click at [984, 92] on span "Publish" at bounding box center [987, 89] width 31 height 9
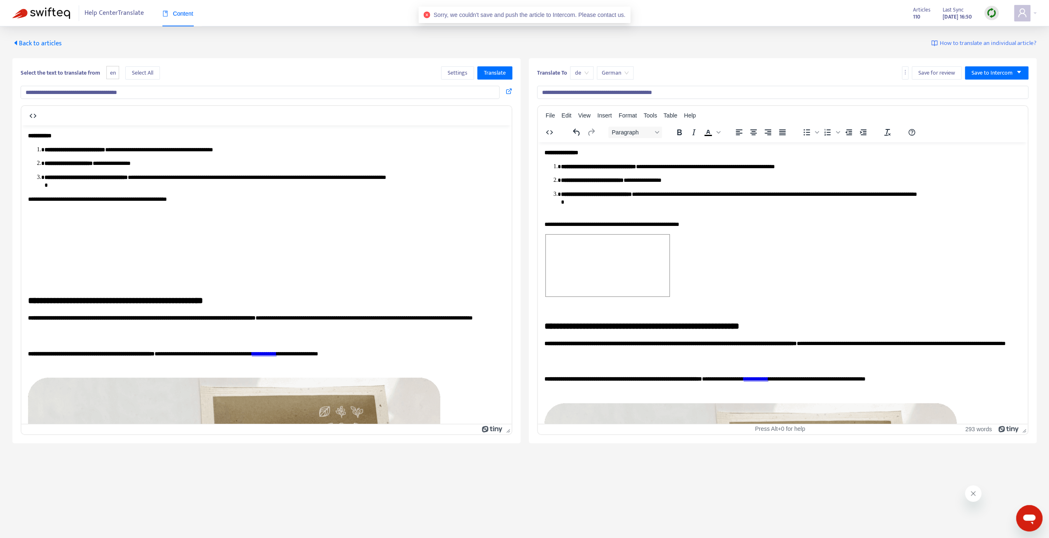
click at [691, 177] on p "**********" at bounding box center [788, 180] width 454 height 8
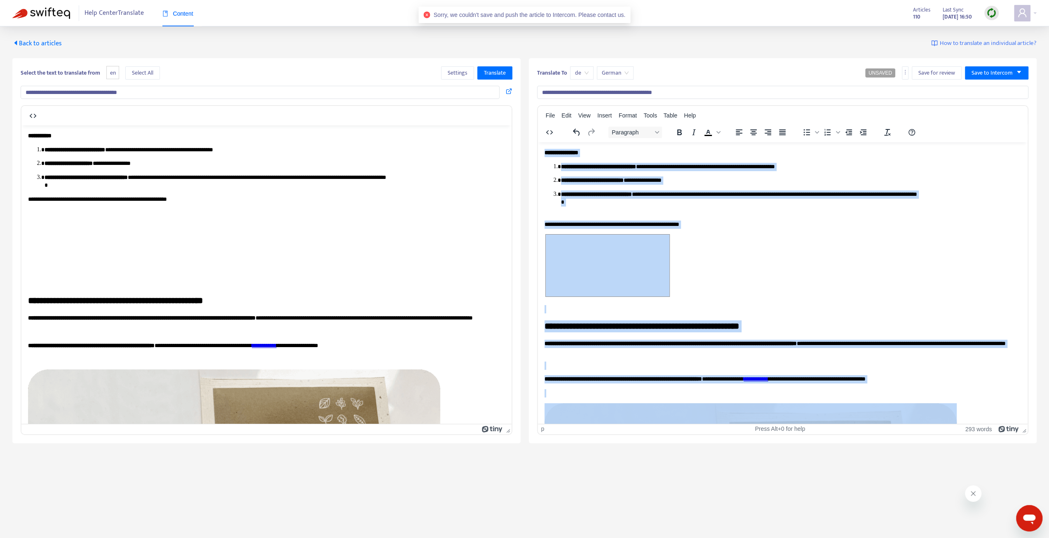
copy body "**********"
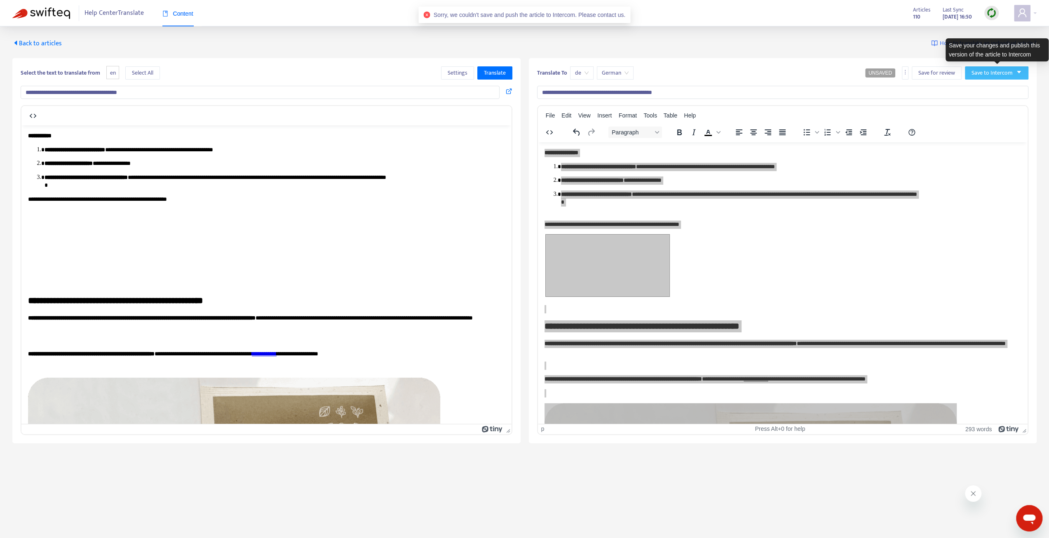
click at [1002, 75] on span "Save to Intercom" at bounding box center [992, 72] width 41 height 9
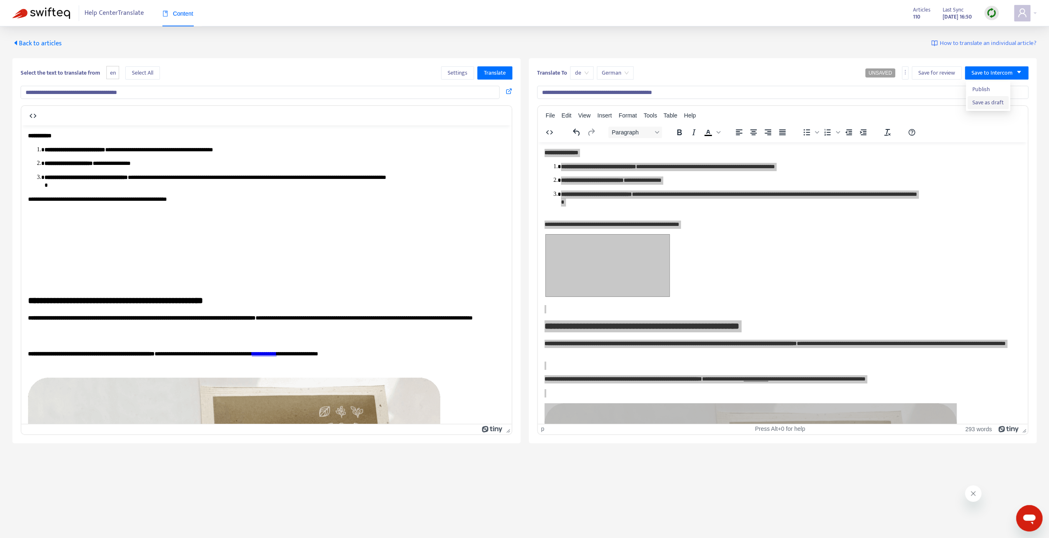
click at [992, 103] on span "Save as draft" at bounding box center [987, 102] width 31 height 9
click at [952, 72] on span "Save for review" at bounding box center [936, 72] width 37 height 9
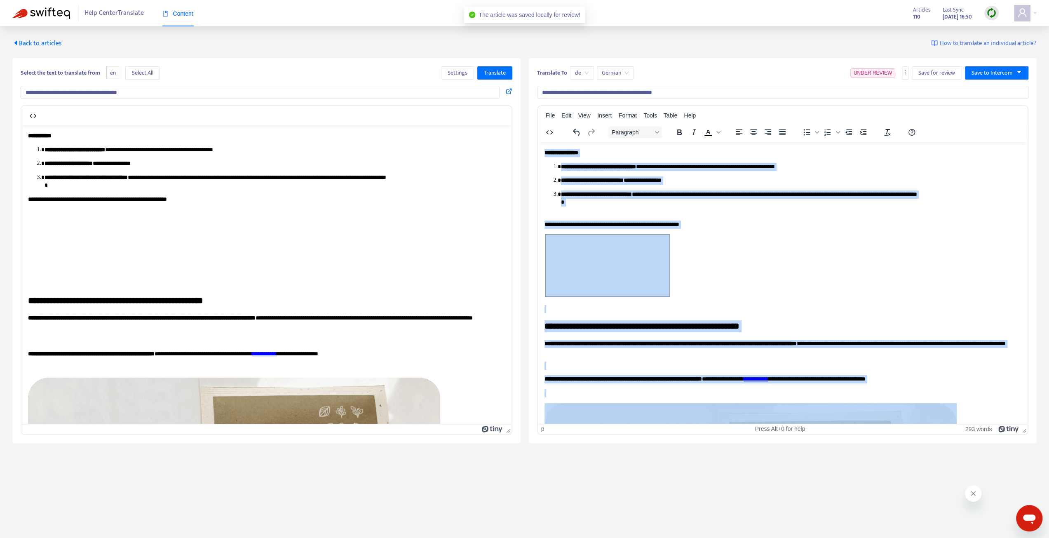
click at [689, 196] on p "**********" at bounding box center [788, 202] width 454 height 24
copy body "**********"
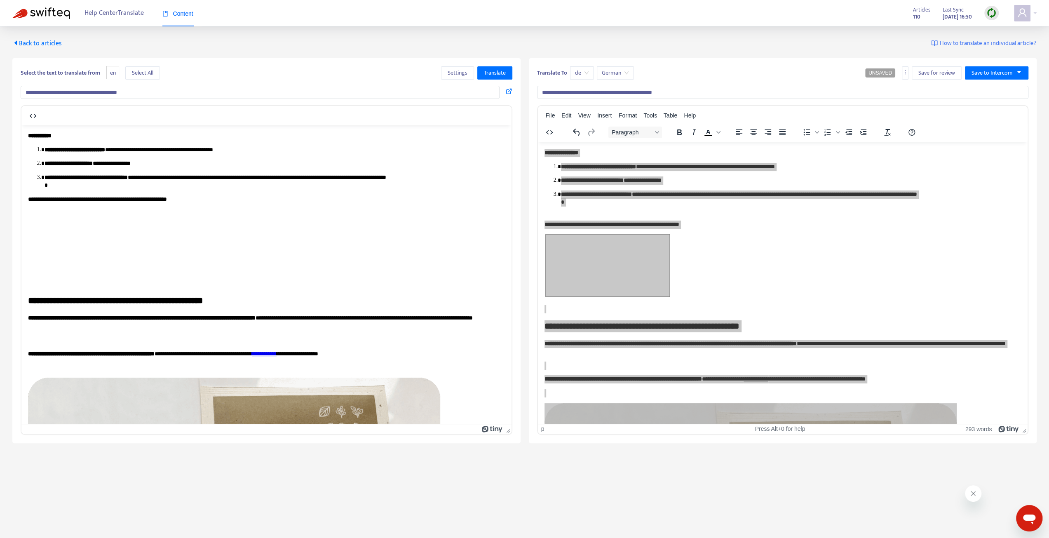
click at [606, 94] on input "**********" at bounding box center [783, 92] width 492 height 13
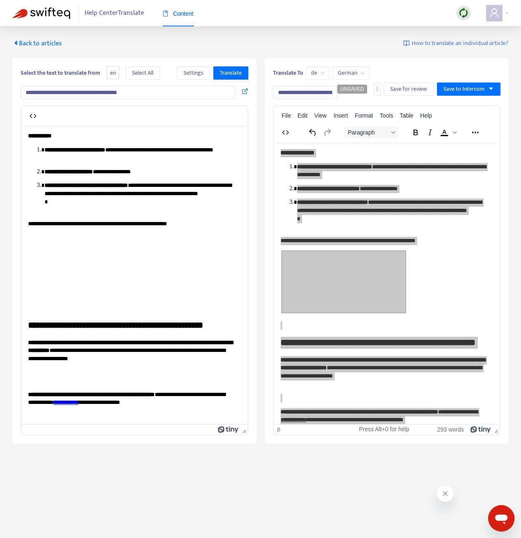
click at [46, 41] on span "Back to articles" at bounding box center [36, 43] width 49 height 11
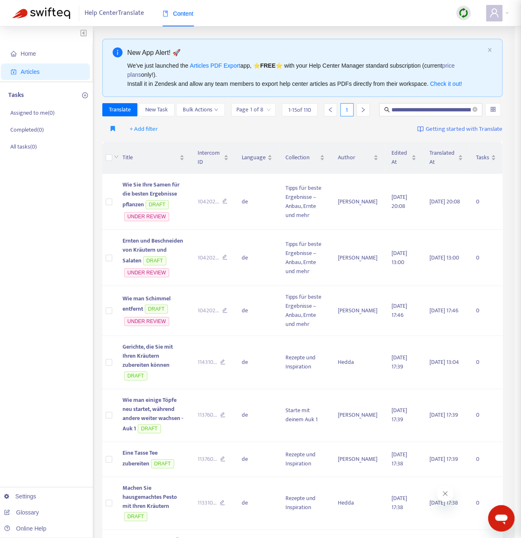
type input "**********"
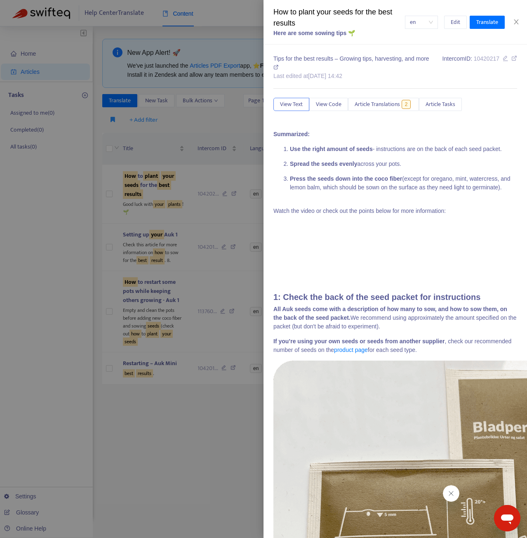
click at [195, 74] on div at bounding box center [263, 269] width 527 height 538
